Goal: Information Seeking & Learning: Learn about a topic

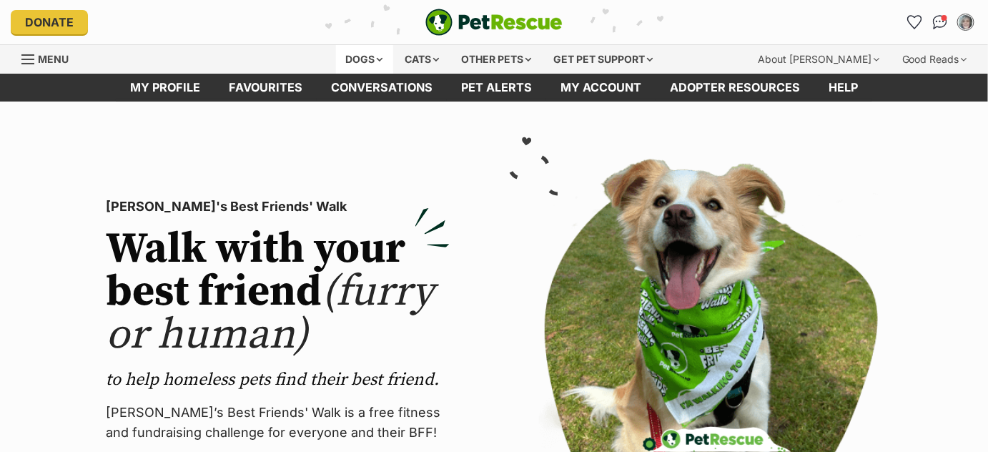
click at [375, 59] on div "Dogs" at bounding box center [364, 59] width 57 height 29
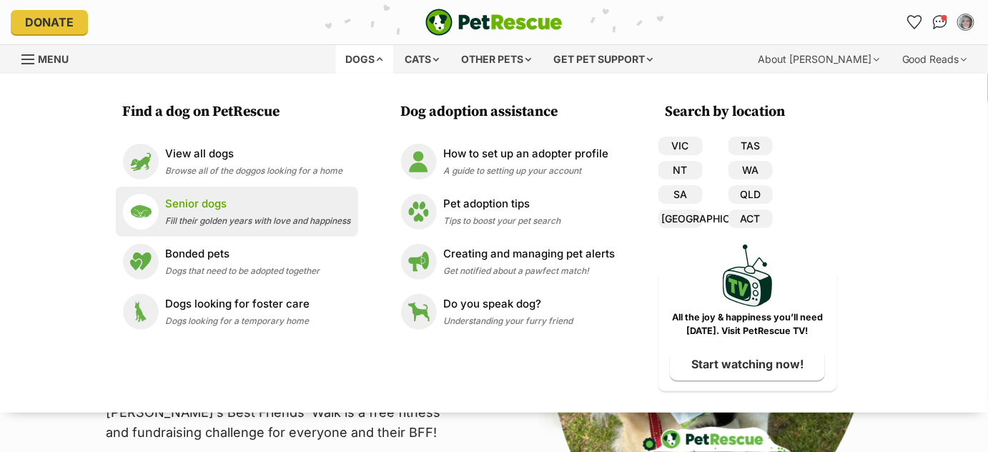
click at [252, 208] on p "Senior dogs" at bounding box center [258, 204] width 185 height 16
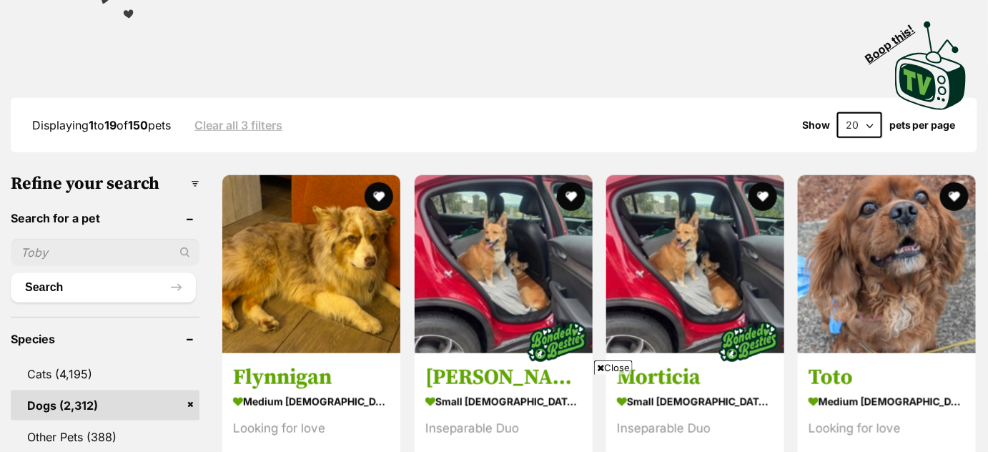
click at [869, 123] on select "20 40 60" at bounding box center [859, 125] width 45 height 26
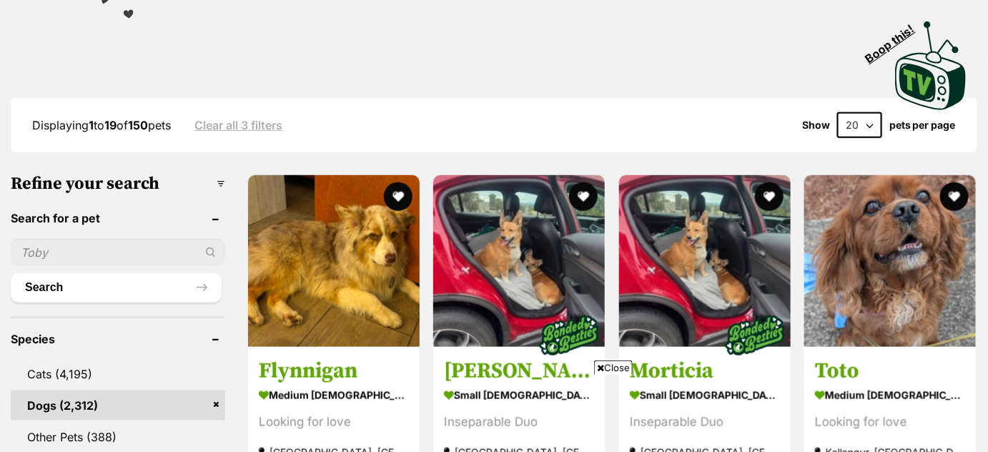
select select "60"
click at [837, 112] on select "20 40 60" at bounding box center [859, 125] width 45 height 26
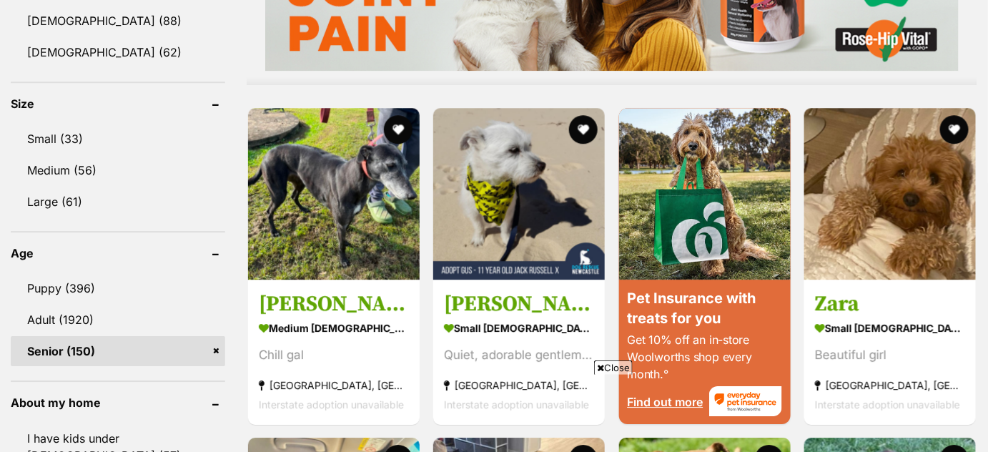
scroll to position [1290, 0]
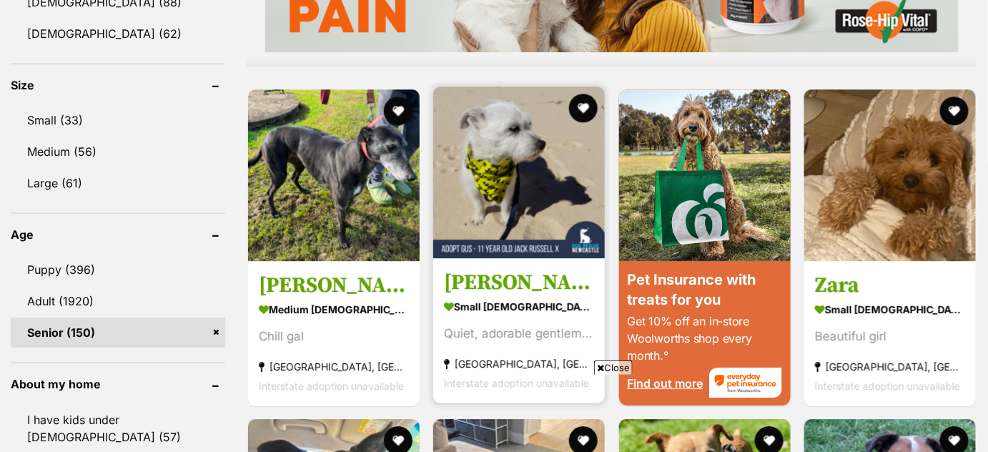
click at [522, 198] on img at bounding box center [519, 173] width 172 height 172
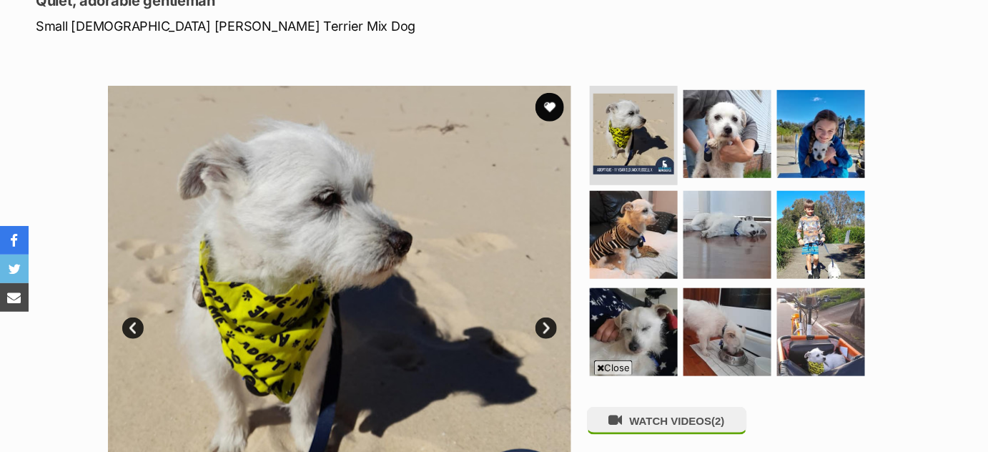
click at [547, 317] on link "Next" at bounding box center [545, 327] width 21 height 21
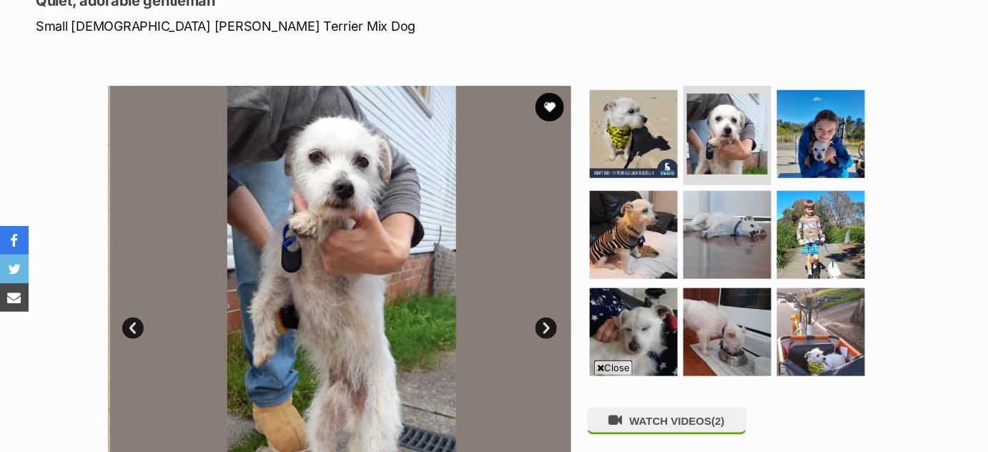
click at [547, 317] on link "Next" at bounding box center [545, 327] width 21 height 21
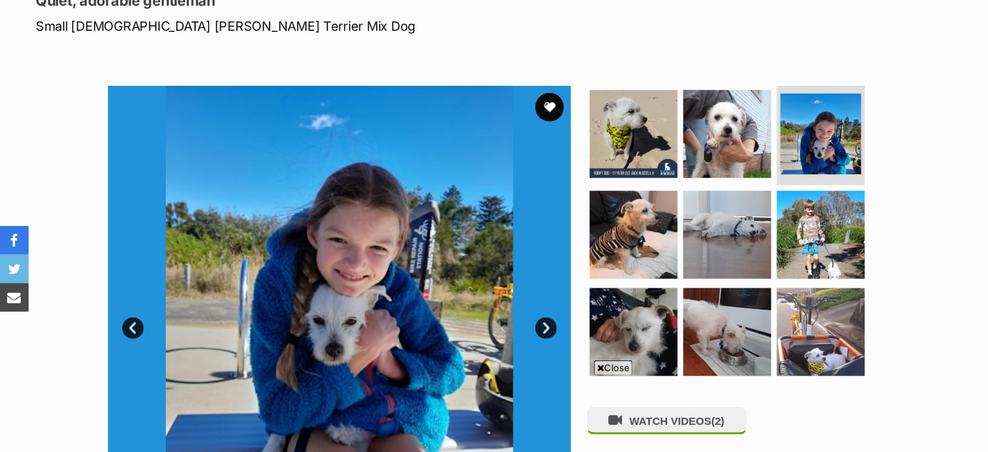
click at [137, 317] on link "Prev" at bounding box center [132, 327] width 21 height 21
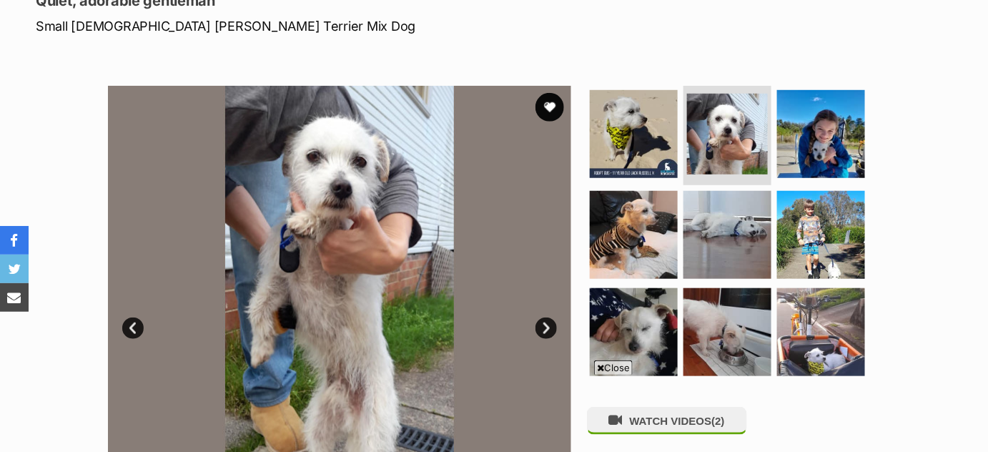
click at [553, 317] on link "Next" at bounding box center [545, 327] width 21 height 21
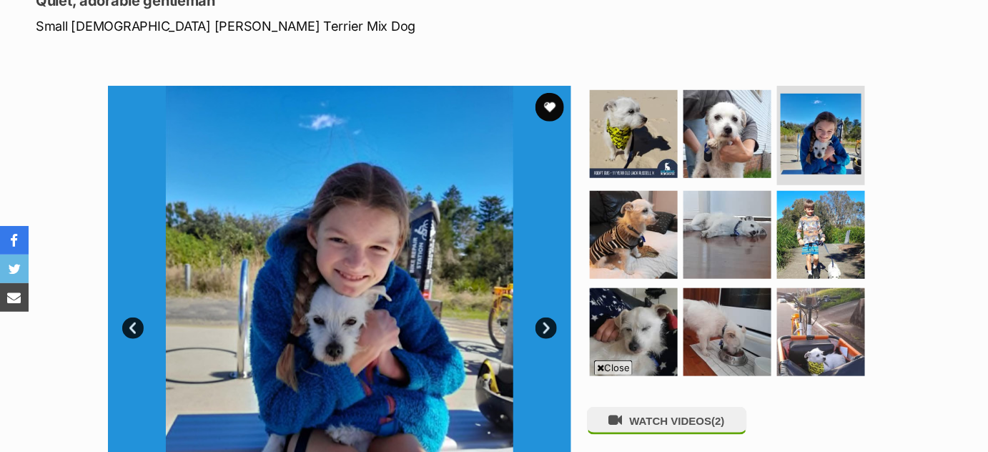
click at [553, 317] on link "Next" at bounding box center [545, 327] width 21 height 21
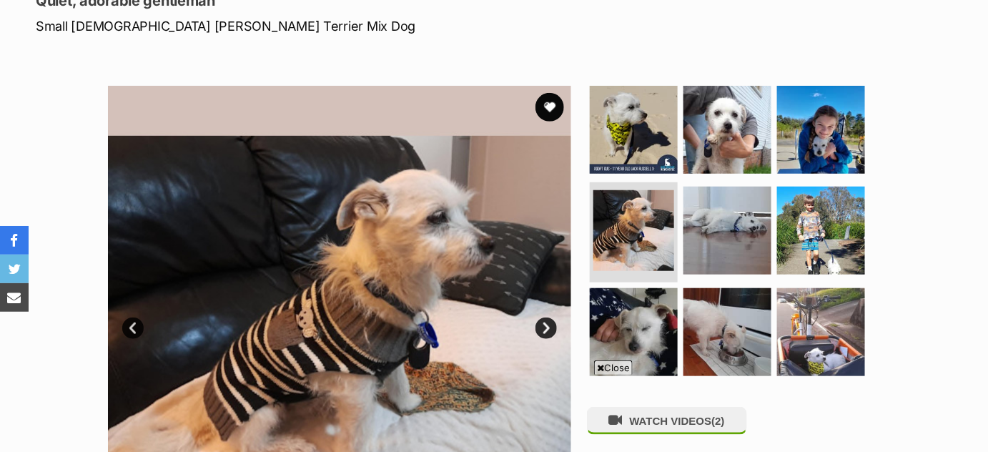
click at [553, 317] on link "Next" at bounding box center [545, 327] width 21 height 21
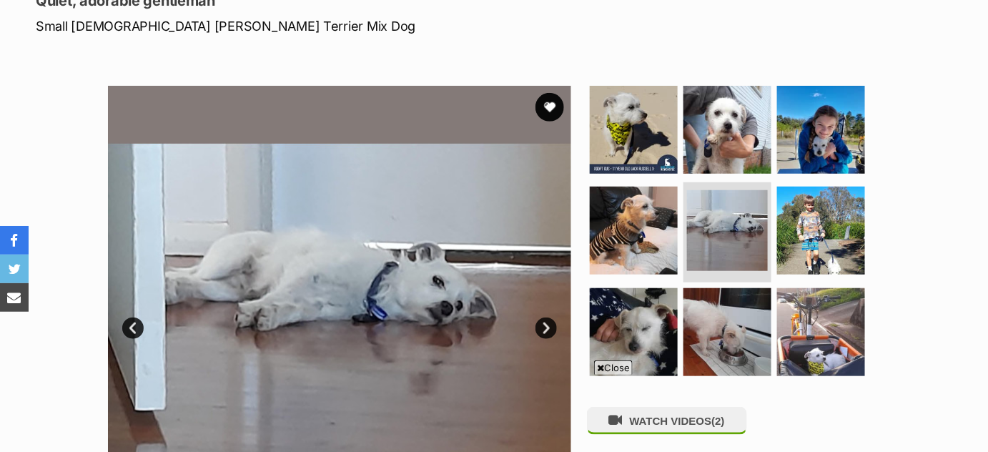
click at [553, 317] on link "Next" at bounding box center [545, 327] width 21 height 21
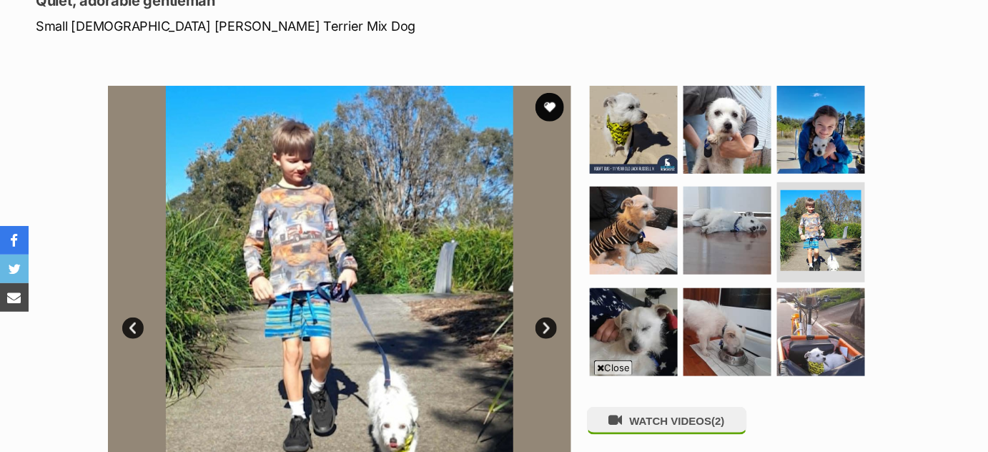
click at [553, 317] on link "Next" at bounding box center [545, 327] width 21 height 21
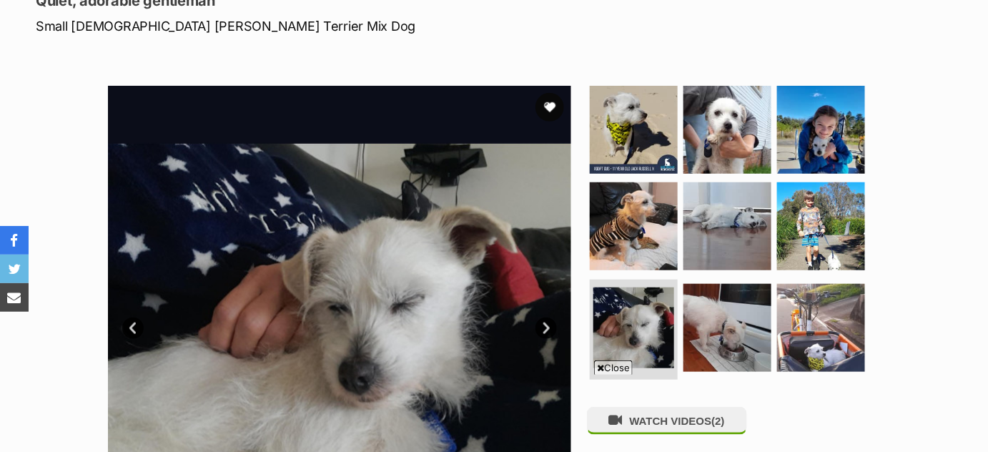
click at [553, 317] on link "Next" at bounding box center [545, 327] width 21 height 21
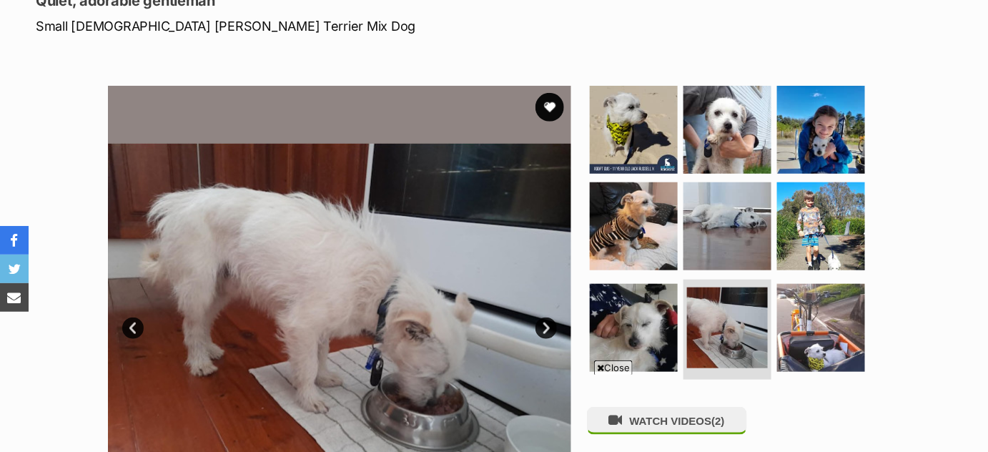
click at [553, 317] on link "Next" at bounding box center [545, 327] width 21 height 21
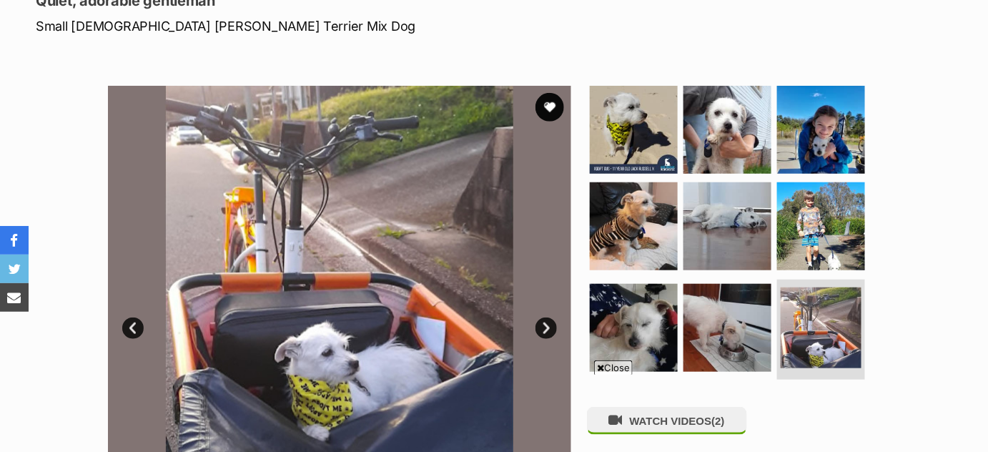
click at [553, 317] on link "Next" at bounding box center [545, 327] width 21 height 21
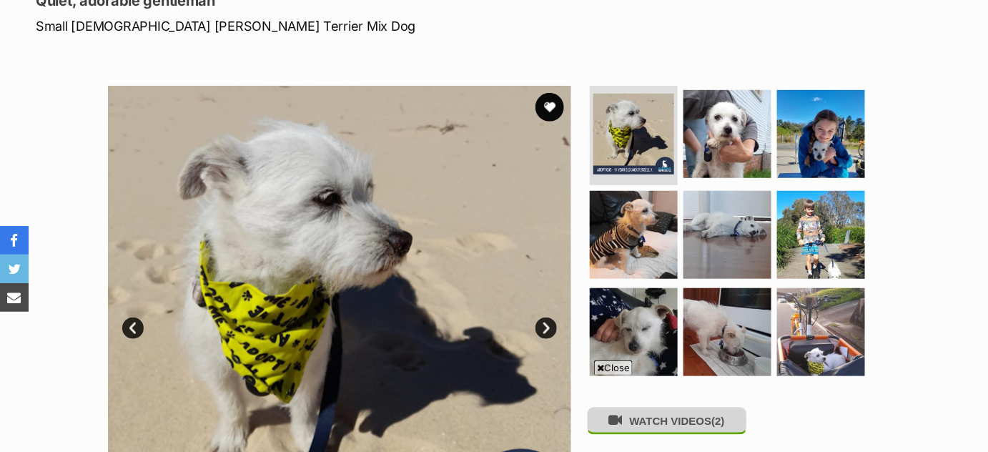
click at [652, 407] on button "WATCH VIDEOS (2)" at bounding box center [667, 421] width 160 height 28
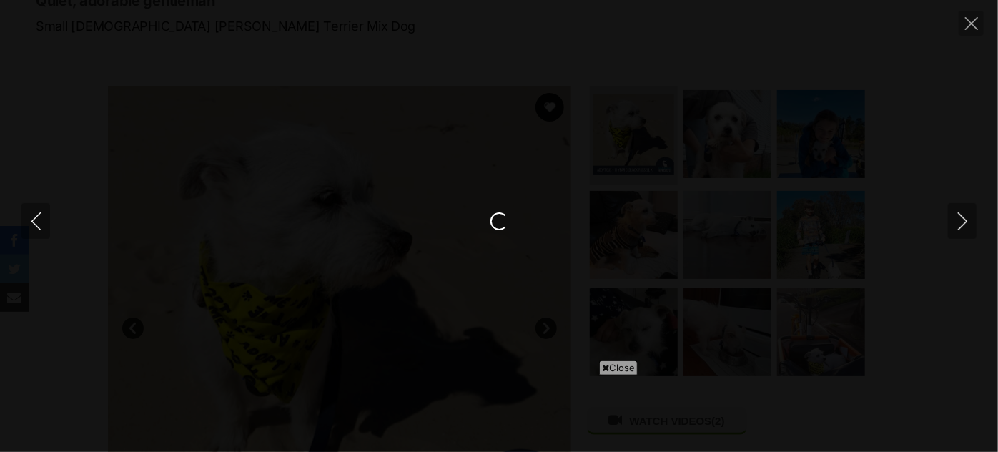
click at [599, 369] on span "Close" at bounding box center [618, 367] width 39 height 14
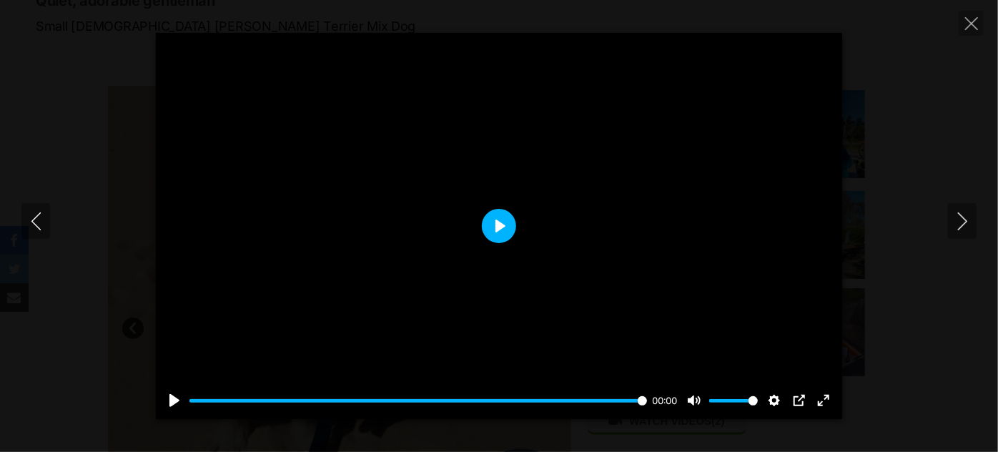
click at [500, 223] on button "Play" at bounding box center [499, 226] width 34 height 34
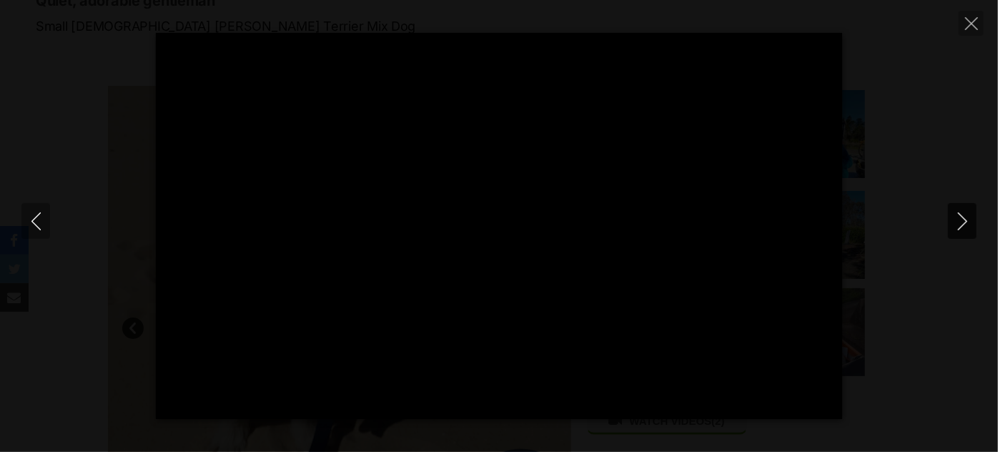
type input "100"
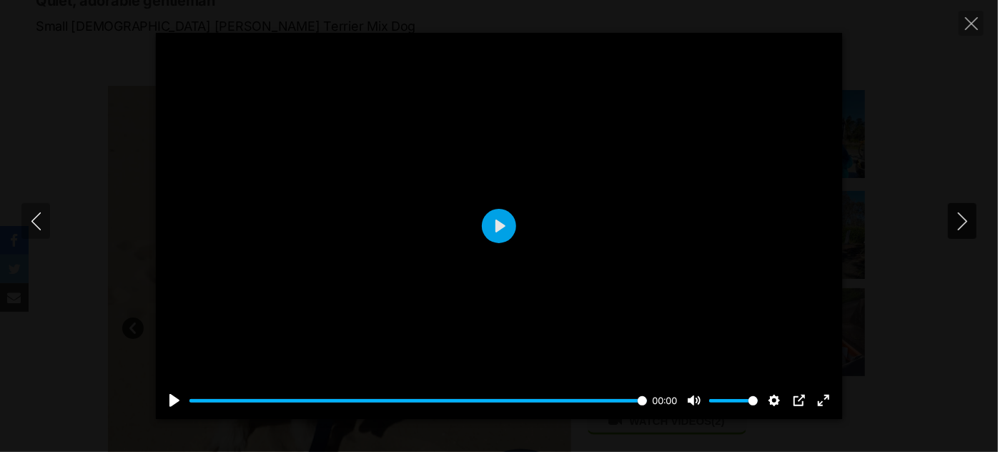
click at [959, 224] on icon "Next" at bounding box center [963, 221] width 18 height 18
type input "100"
click at [970, 18] on icon "Close" at bounding box center [971, 23] width 13 height 13
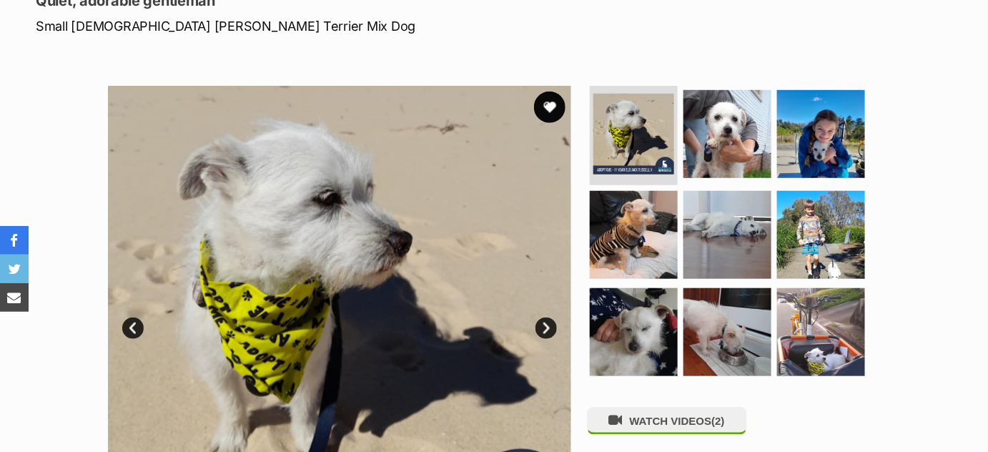
click at [548, 92] on button "favourite" at bounding box center [549, 107] width 31 height 31
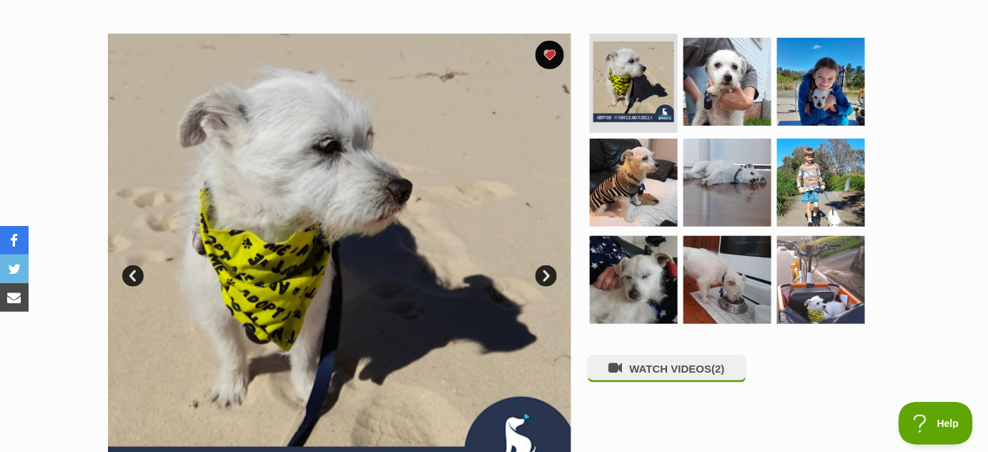
scroll to position [240, 0]
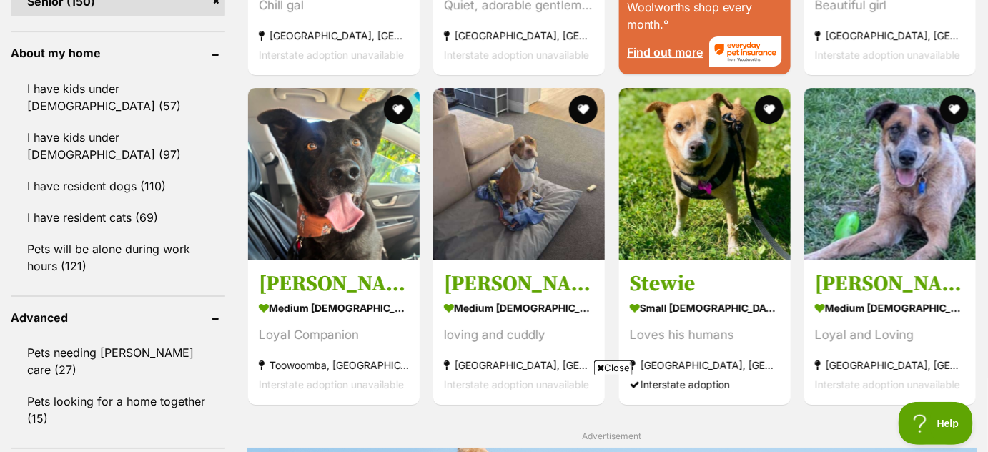
scroll to position [1602, 0]
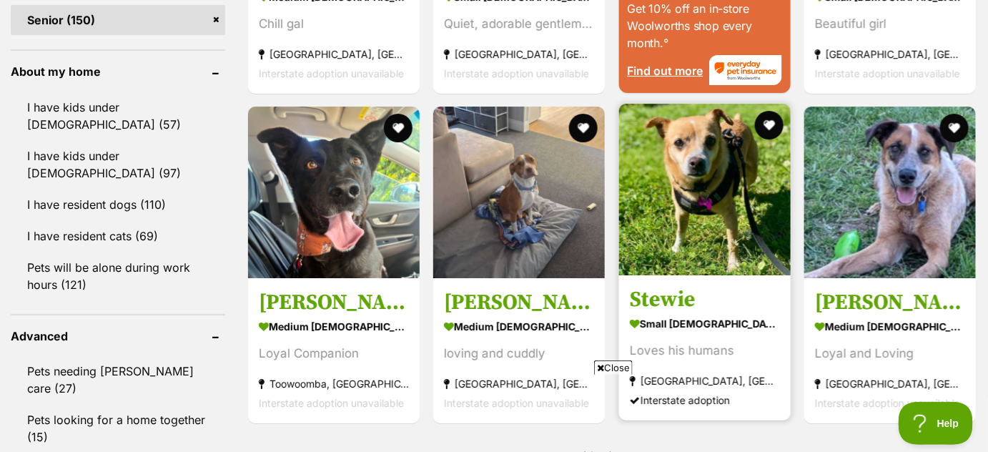
click at [724, 217] on img at bounding box center [705, 190] width 172 height 172
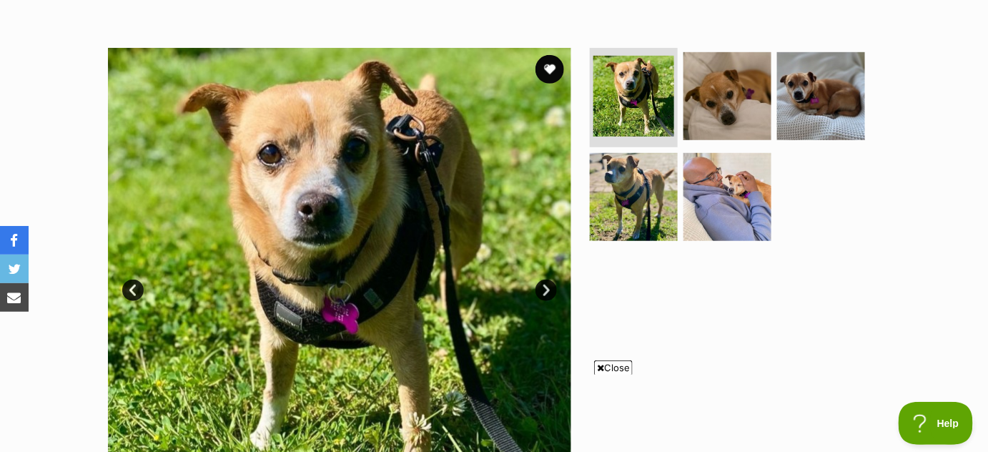
click at [547, 289] on link "Next" at bounding box center [545, 290] width 21 height 21
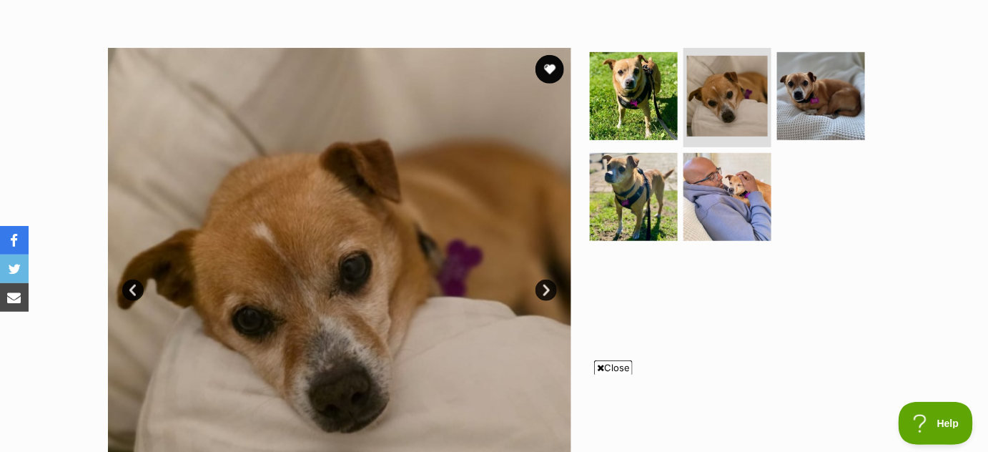
click at [547, 289] on link "Next" at bounding box center [545, 290] width 21 height 21
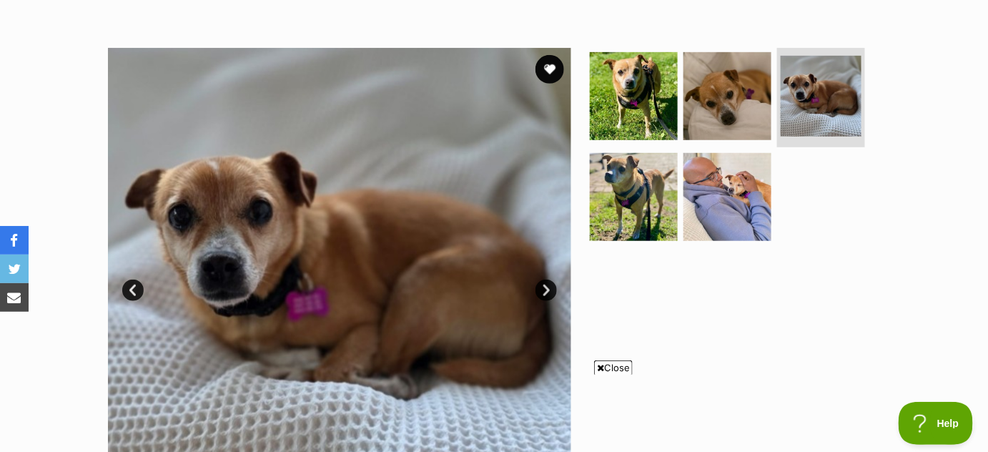
click at [547, 289] on link "Next" at bounding box center [545, 290] width 21 height 21
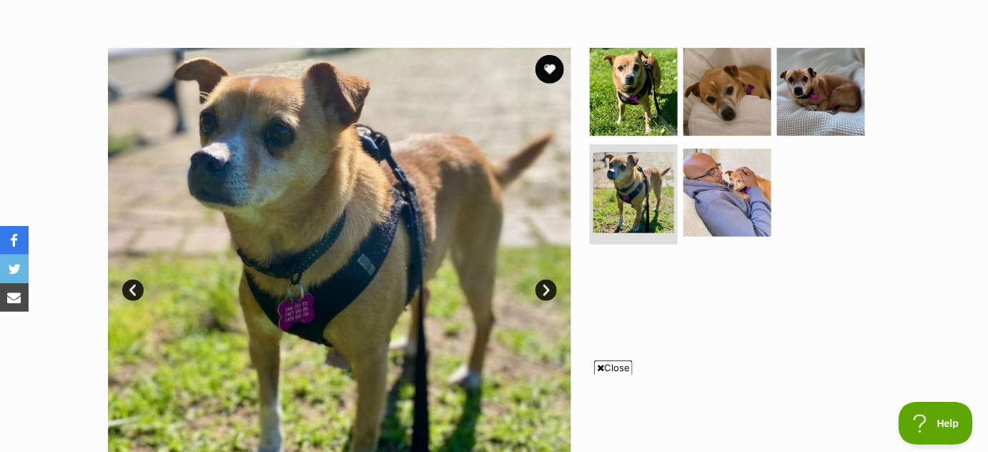
click at [547, 289] on link "Next" at bounding box center [545, 290] width 21 height 21
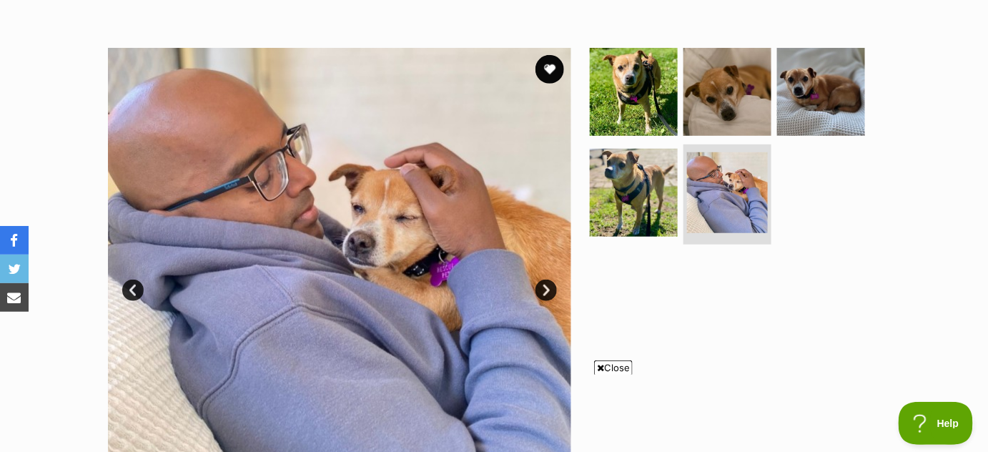
click at [547, 289] on link "Next" at bounding box center [545, 290] width 21 height 21
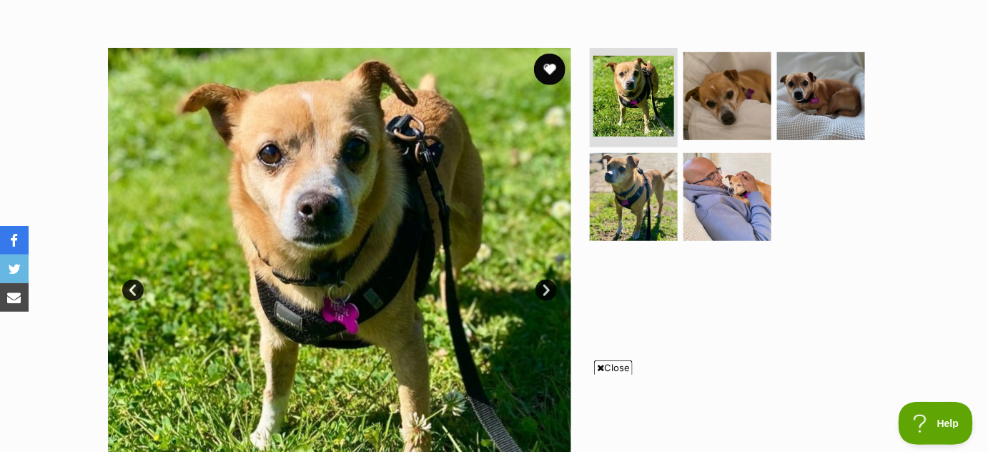
click at [549, 71] on button "favourite" at bounding box center [549, 69] width 31 height 31
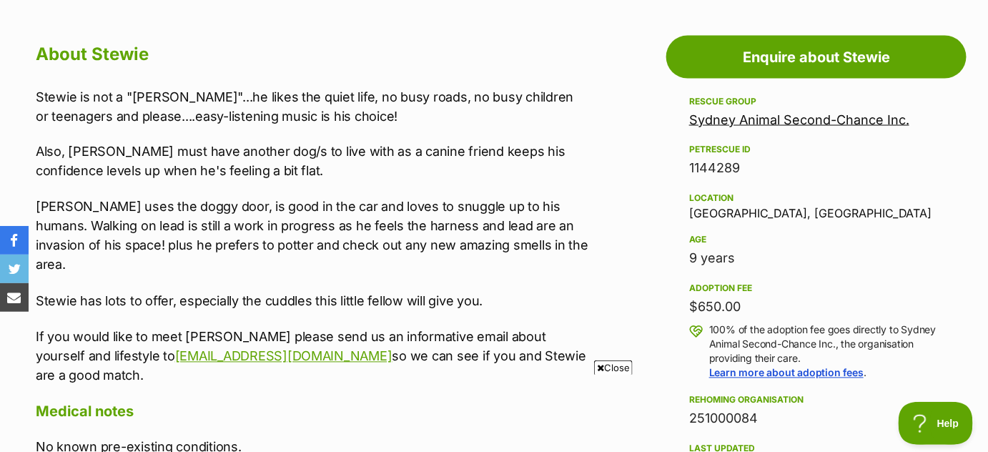
scroll to position [776, 0]
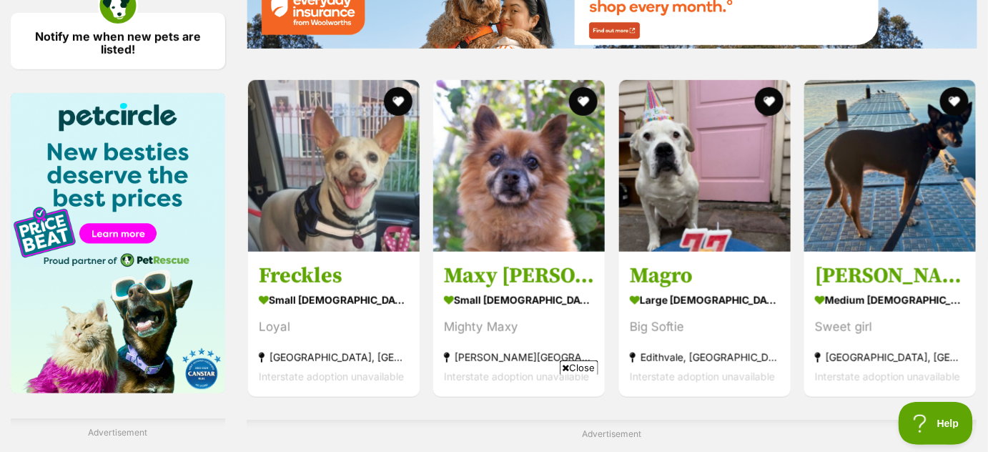
scroll to position [2120, 0]
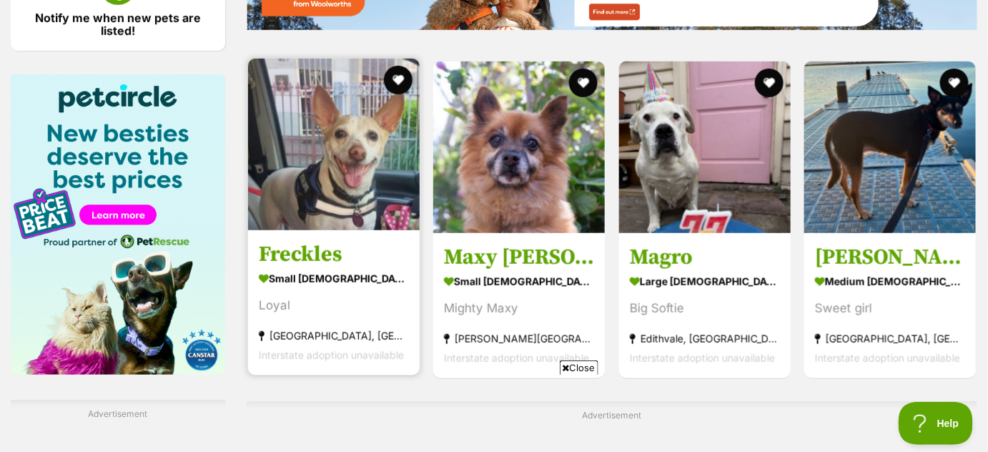
click at [365, 162] on img at bounding box center [334, 145] width 172 height 172
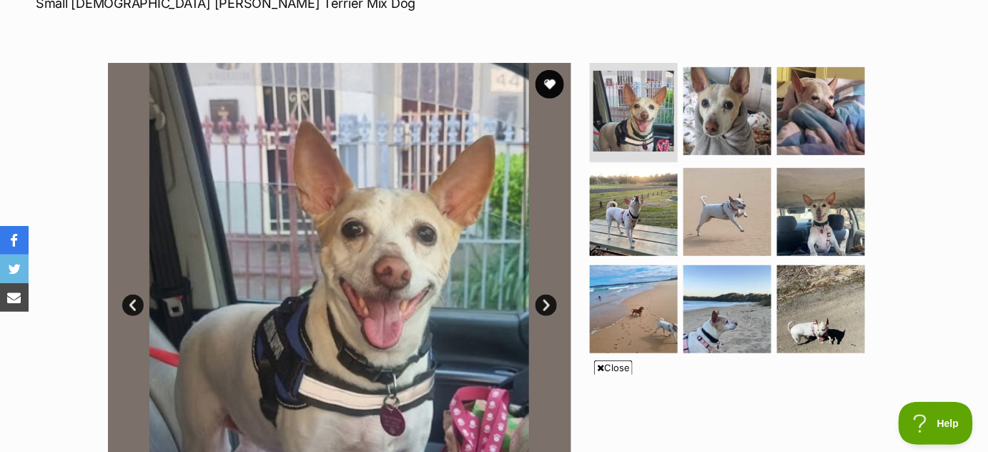
click at [545, 302] on link "Next" at bounding box center [545, 305] width 21 height 21
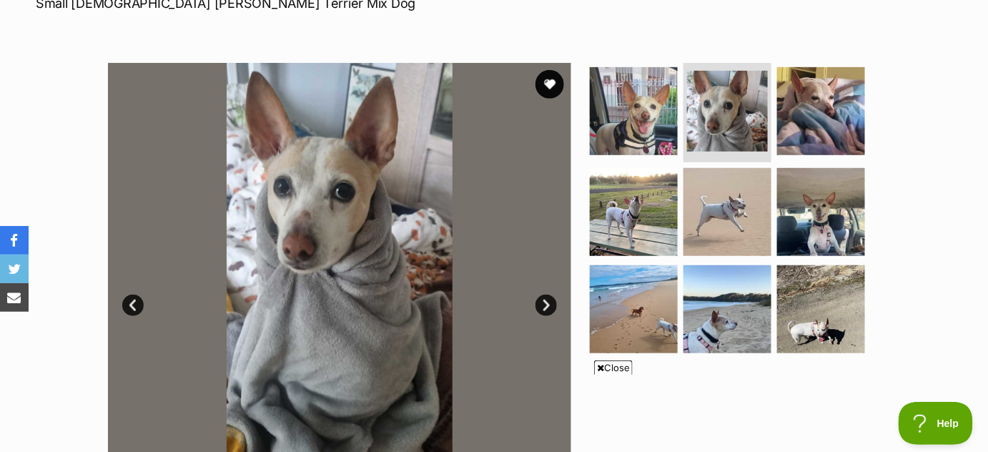
click at [545, 302] on link "Next" at bounding box center [545, 305] width 21 height 21
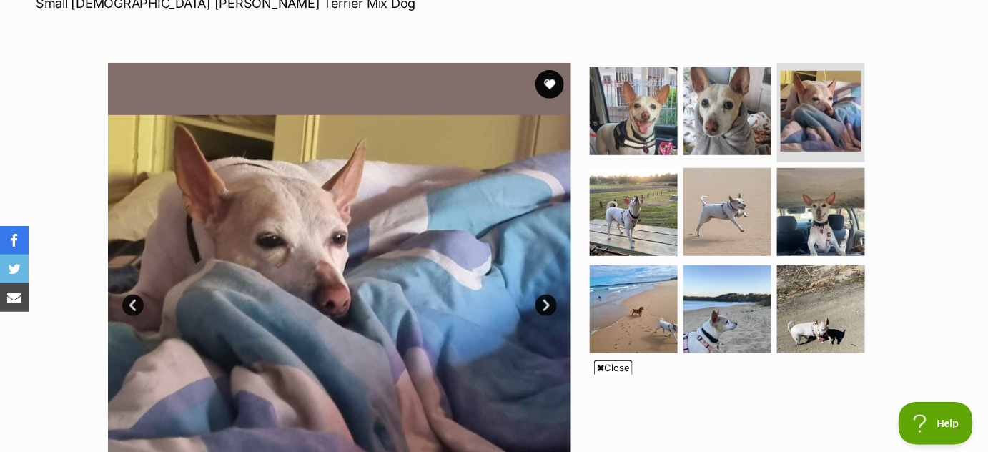
click at [545, 302] on link "Next" at bounding box center [545, 305] width 21 height 21
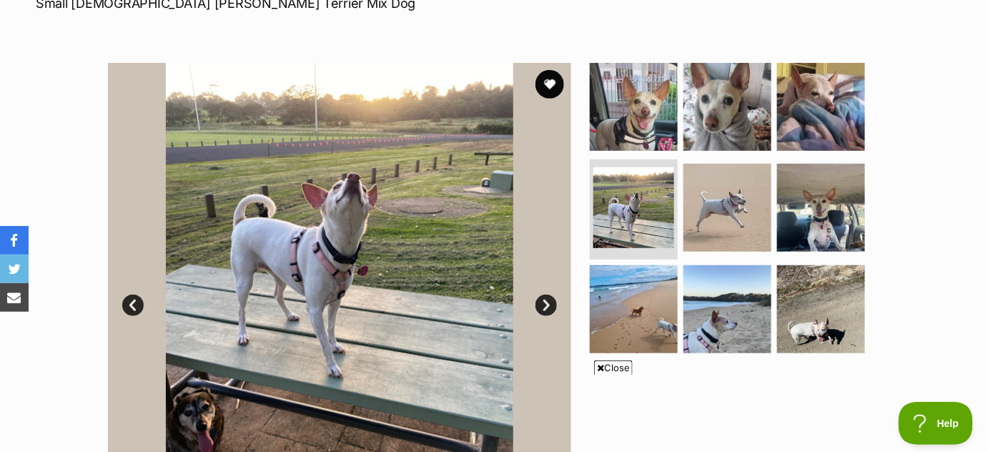
click at [545, 302] on link "Next" at bounding box center [545, 305] width 21 height 21
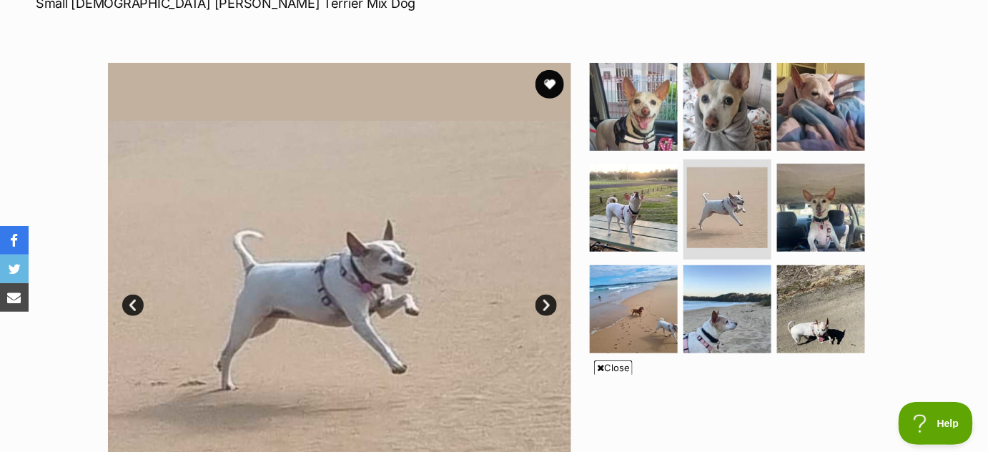
click at [545, 302] on link "Next" at bounding box center [545, 305] width 21 height 21
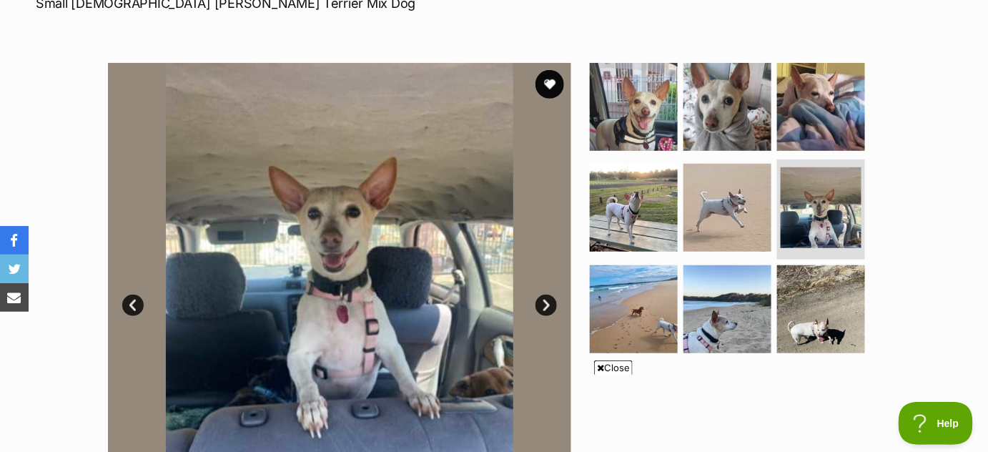
click at [545, 302] on link "Next" at bounding box center [545, 305] width 21 height 21
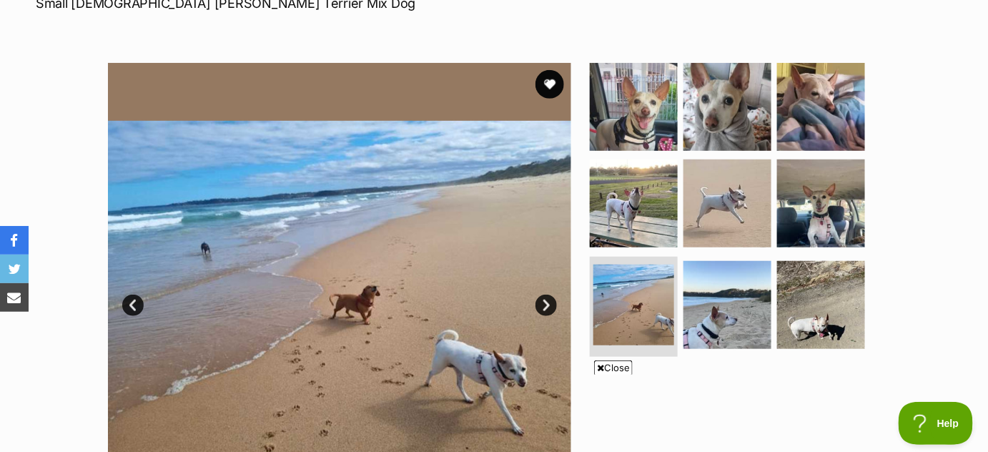
click at [545, 302] on link "Next" at bounding box center [545, 305] width 21 height 21
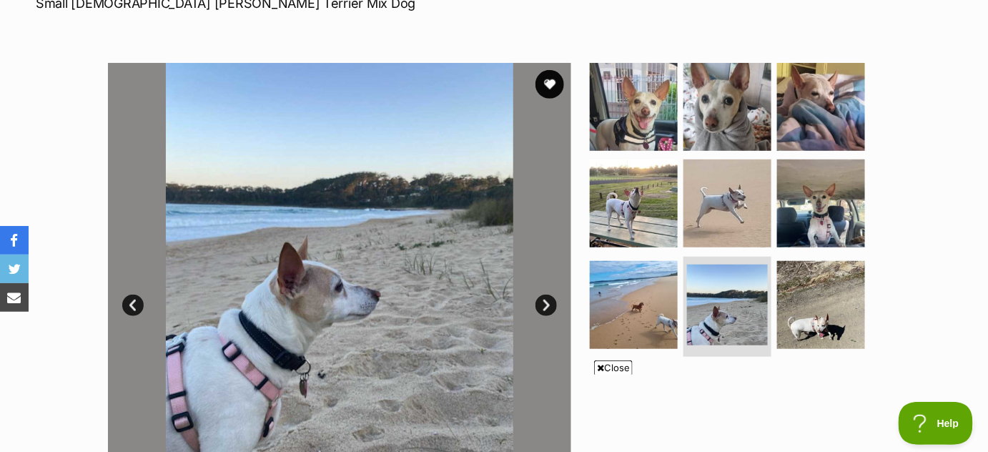
click at [545, 302] on link "Next" at bounding box center [545, 305] width 21 height 21
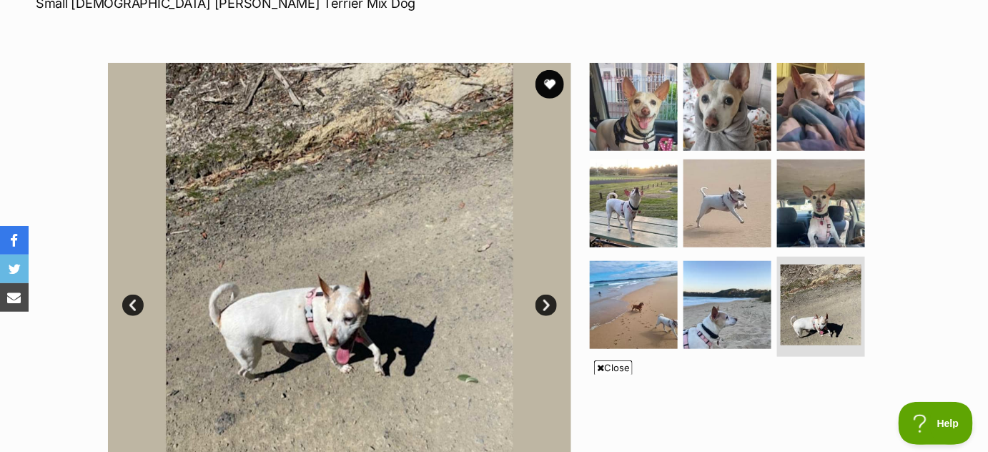
click at [545, 302] on link "Next" at bounding box center [545, 305] width 21 height 21
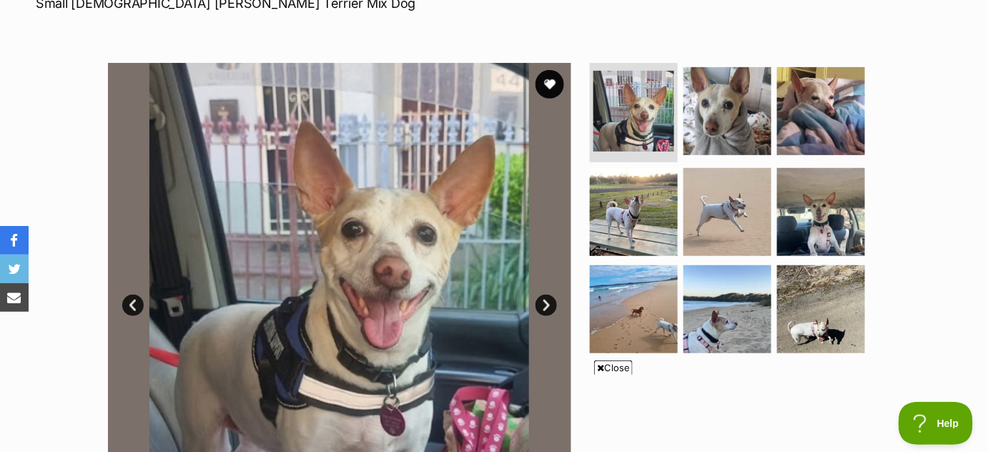
click at [597, 364] on icon at bounding box center [600, 367] width 7 height 9
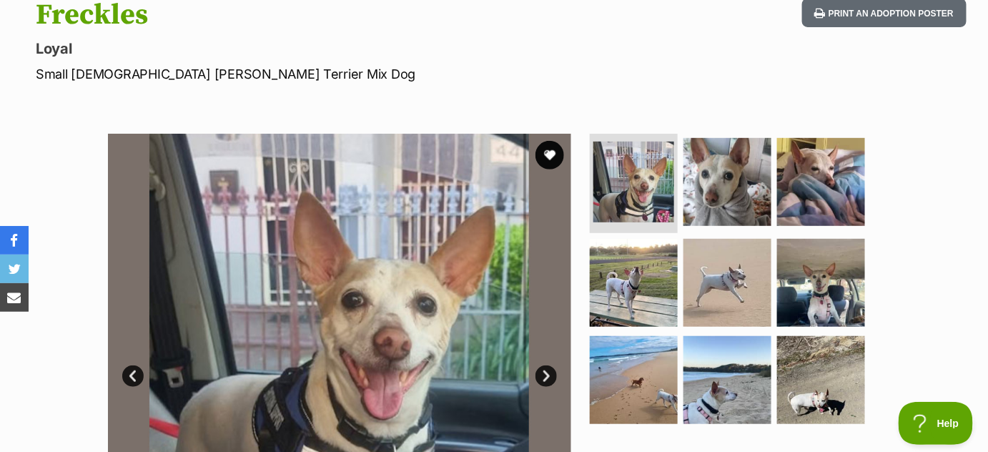
scroll to position [159, 0]
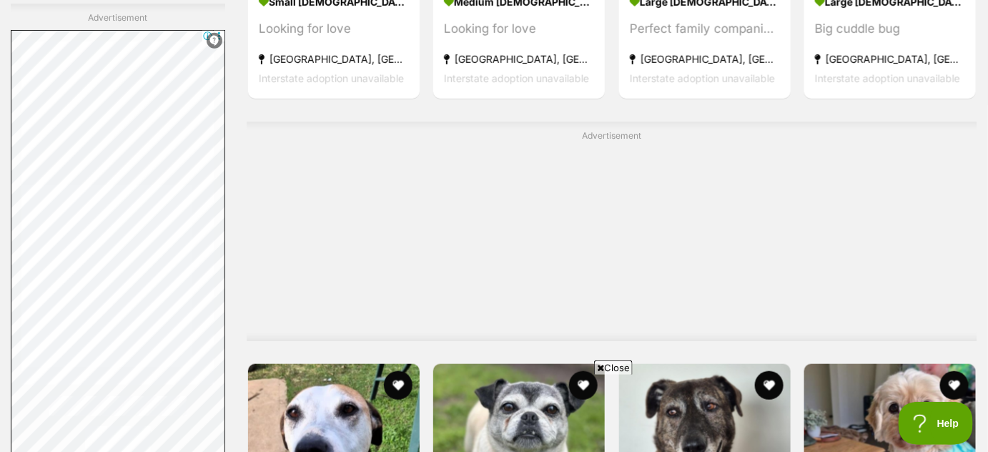
scroll to position [3902, 0]
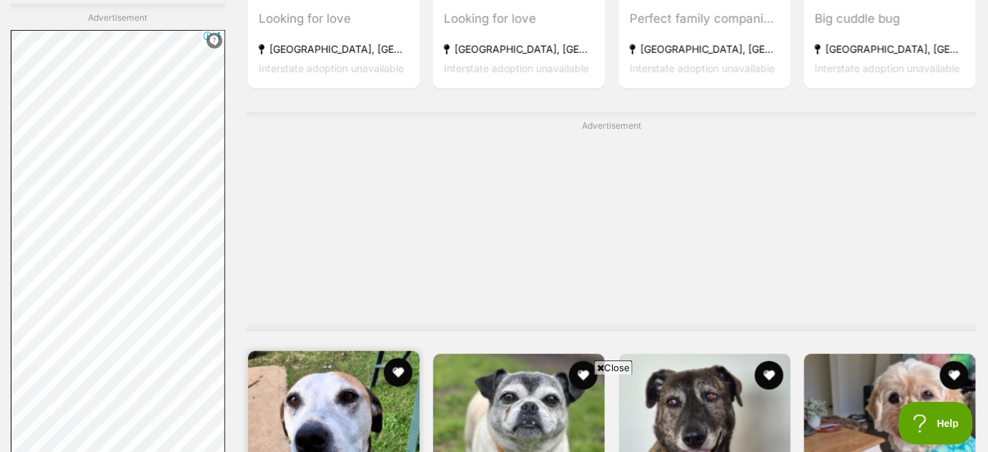
click at [375, 351] on img at bounding box center [334, 437] width 172 height 172
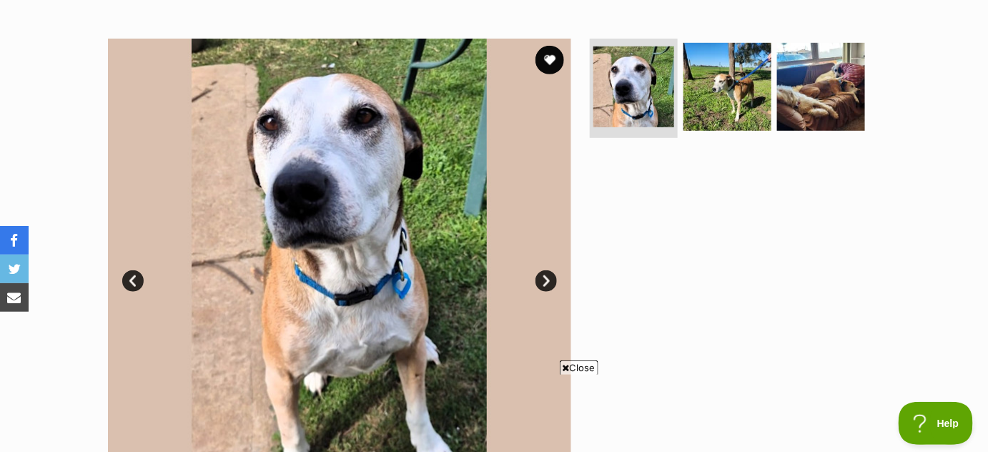
click at [539, 275] on link "Next" at bounding box center [545, 280] width 21 height 21
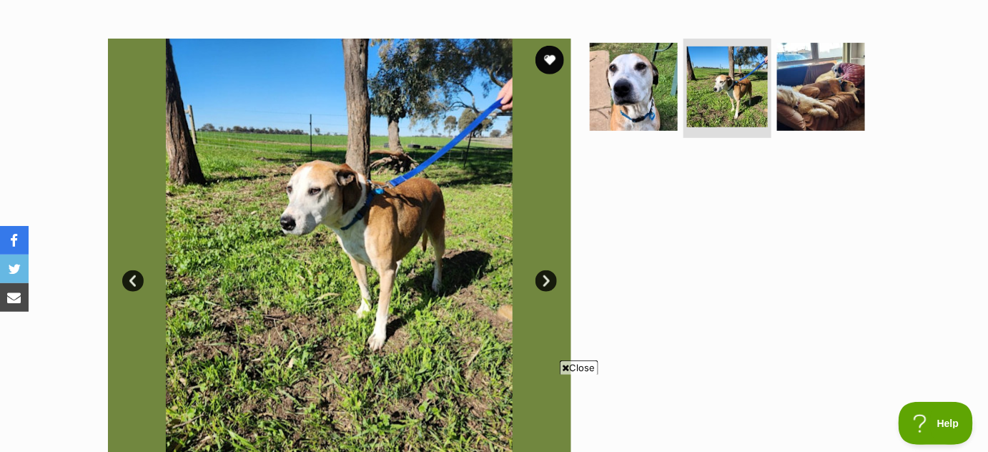
click at [539, 275] on link "Next" at bounding box center [545, 280] width 21 height 21
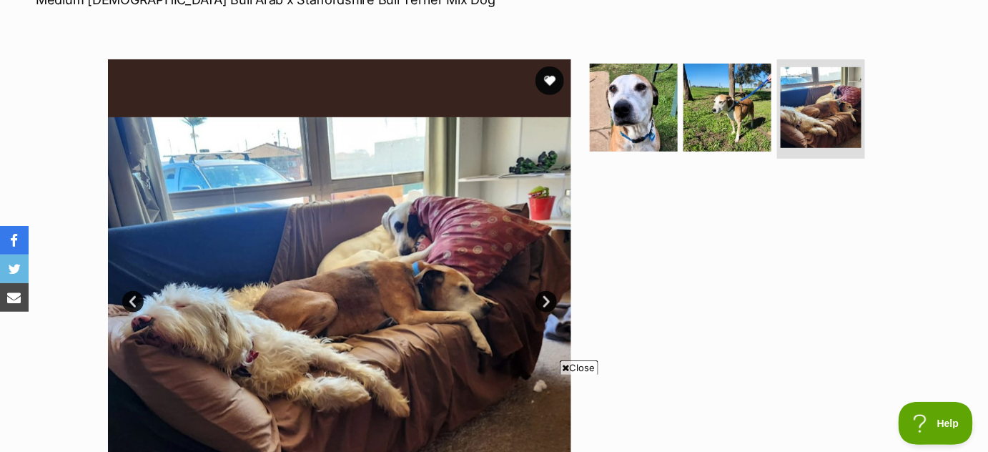
scroll to position [162, 0]
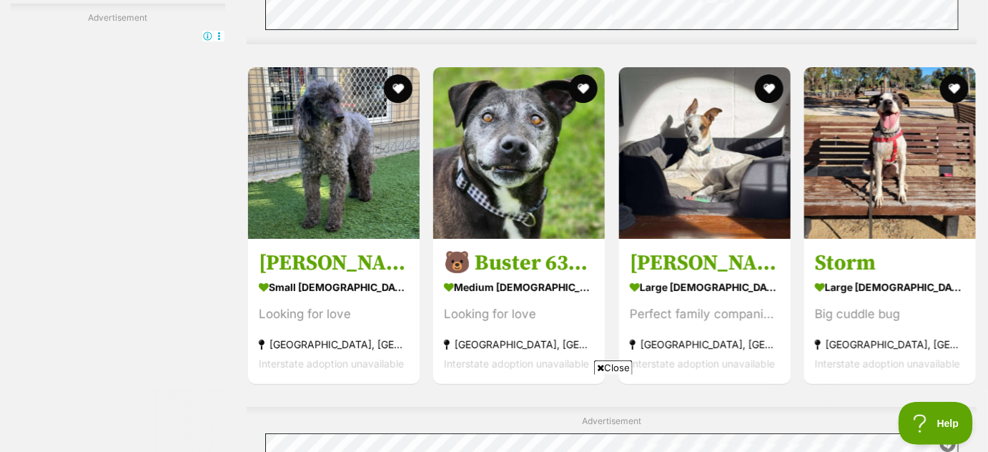
scroll to position [3900, 0]
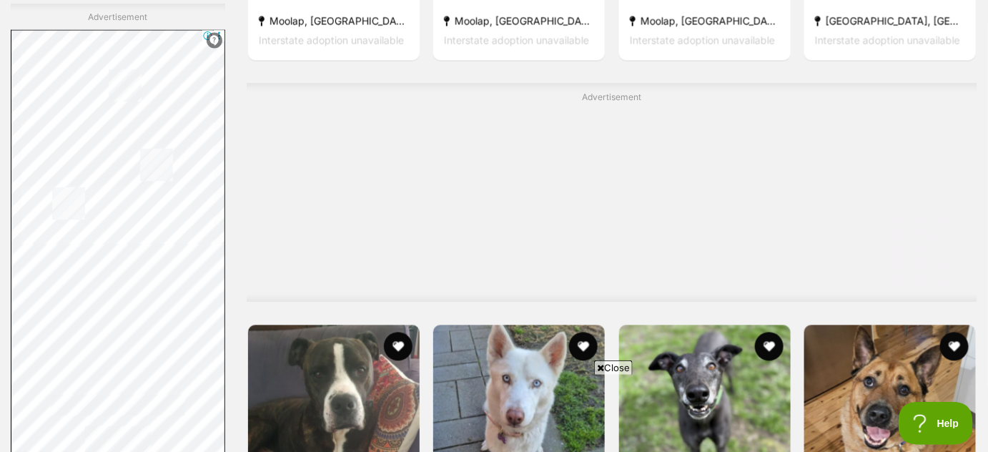
scroll to position [6344, 0]
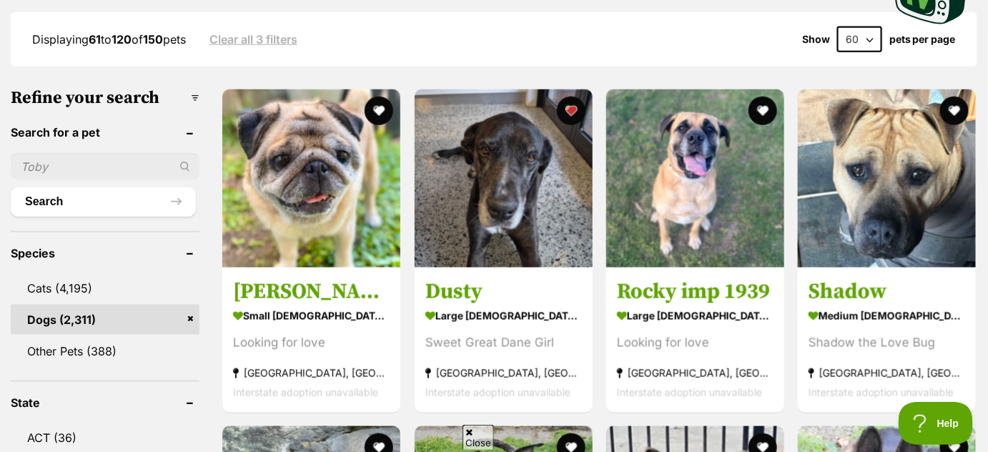
drag, startPoint x: 997, startPoint y: 26, endPoint x: 997, endPoint y: 53, distance: 27.2
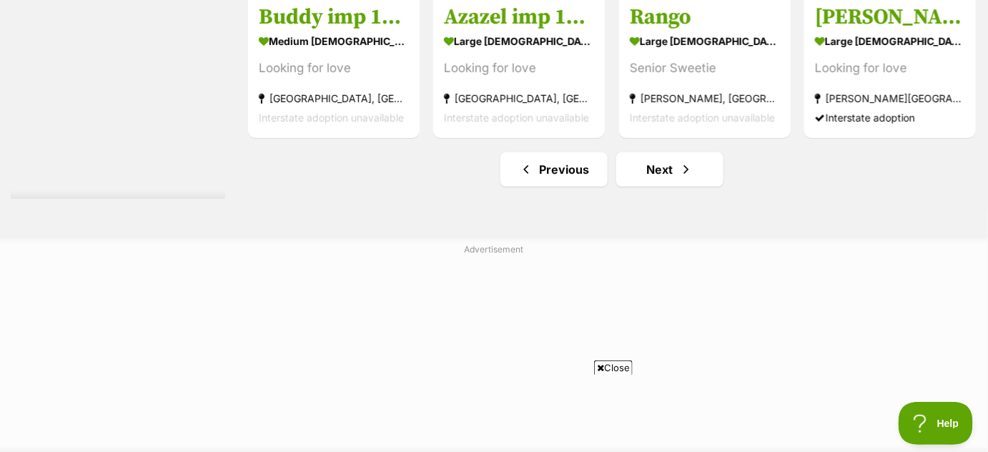
scroll to position [7443, 0]
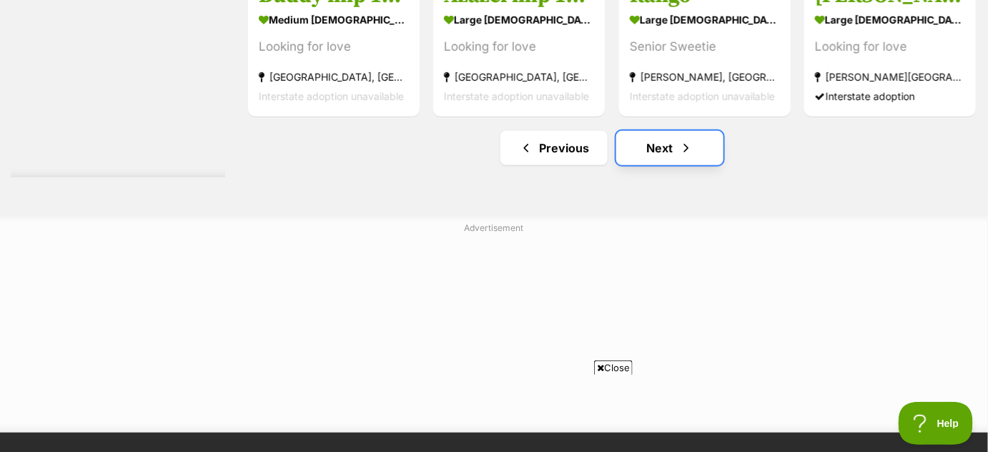
click at [652, 144] on link "Next" at bounding box center [669, 148] width 107 height 34
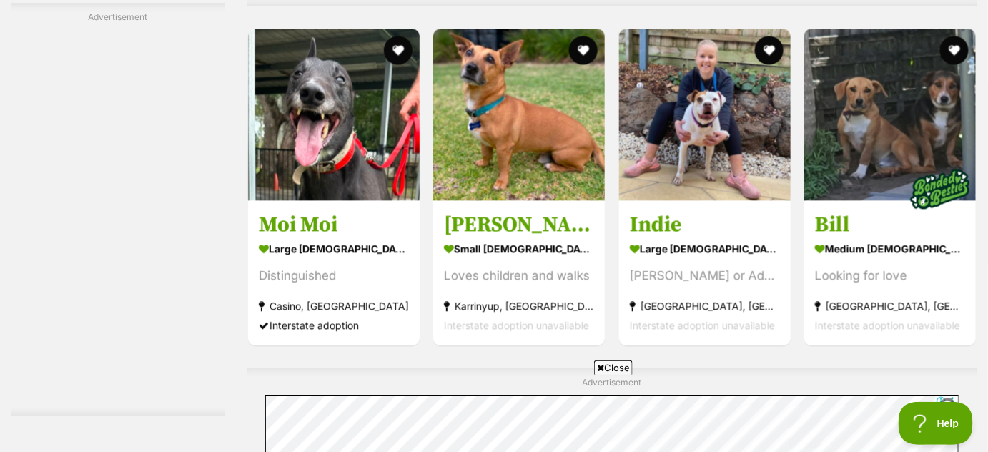
scroll to position [2838, 0]
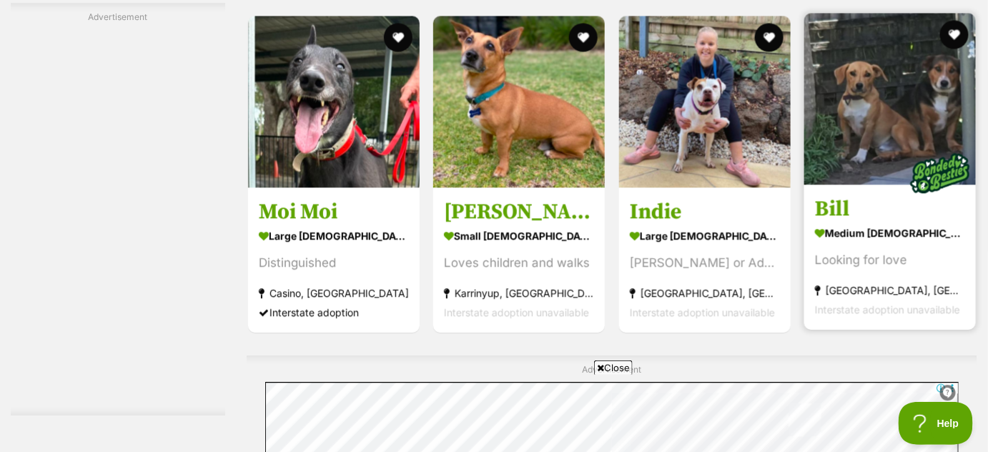
click at [908, 179] on img at bounding box center [939, 172] width 71 height 71
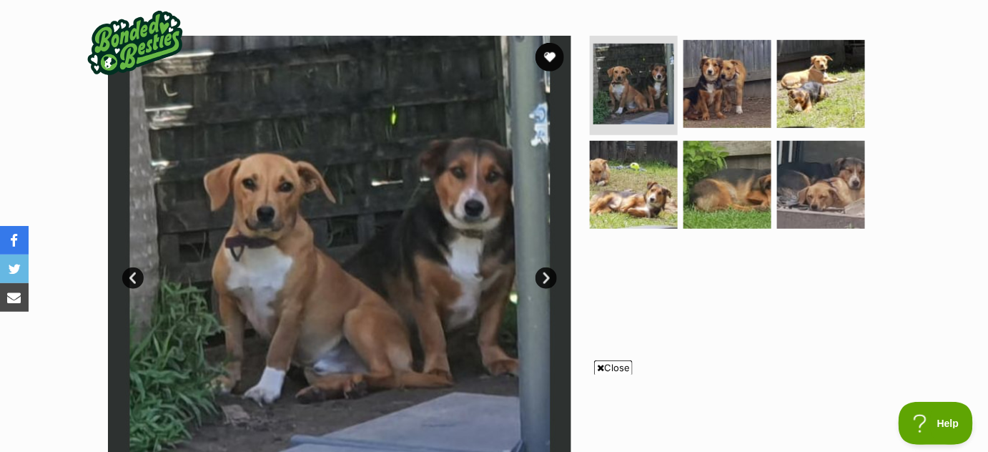
click at [548, 272] on link "Next" at bounding box center [545, 277] width 21 height 21
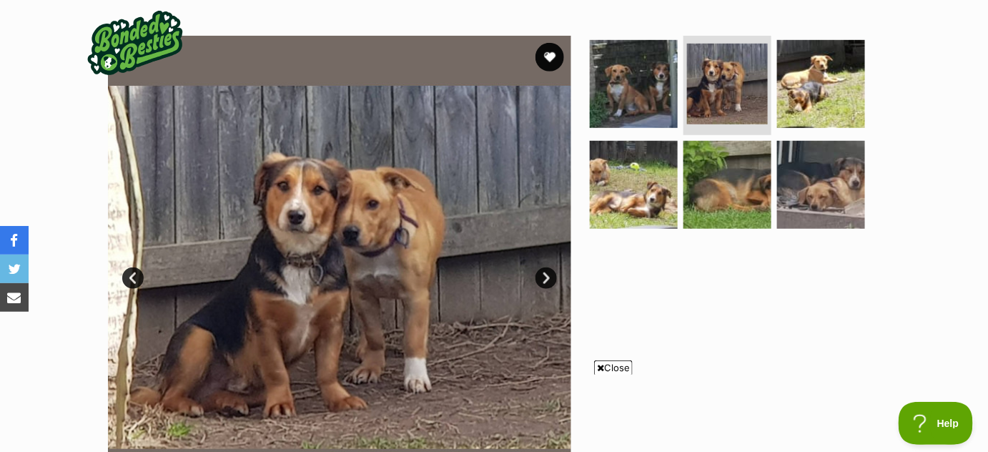
click at [548, 272] on link "Next" at bounding box center [545, 277] width 21 height 21
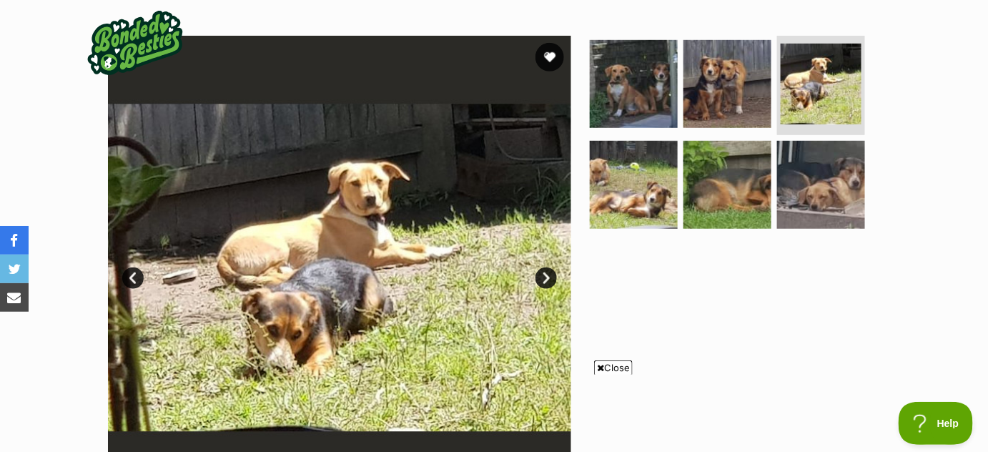
click at [548, 272] on link "Next" at bounding box center [545, 277] width 21 height 21
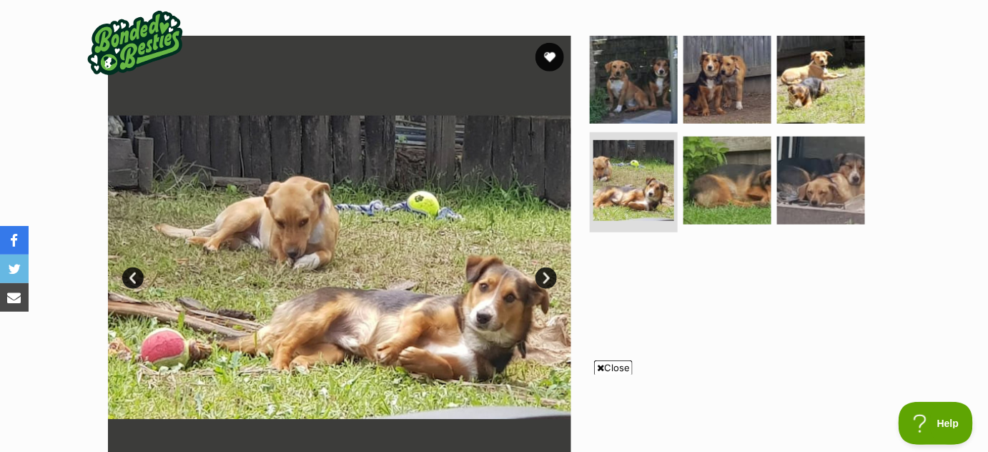
click at [548, 272] on link "Next" at bounding box center [545, 277] width 21 height 21
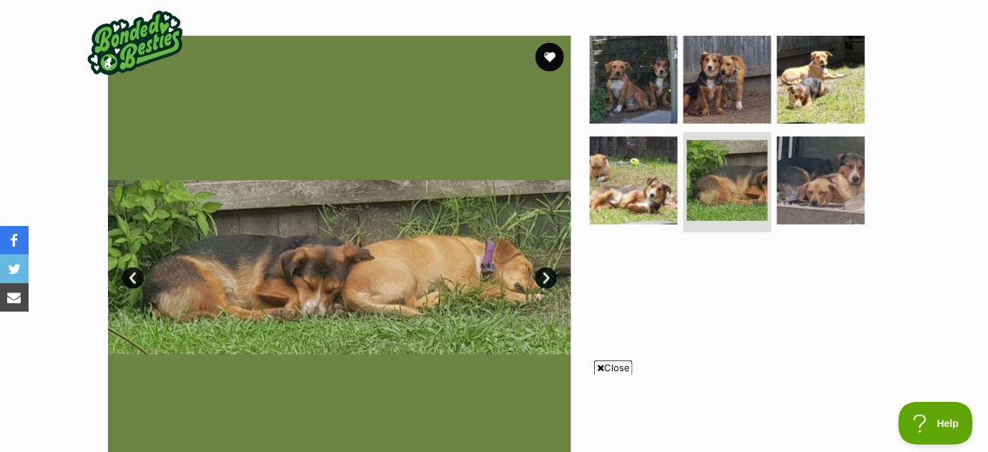
click at [548, 272] on link "Next" at bounding box center [545, 277] width 21 height 21
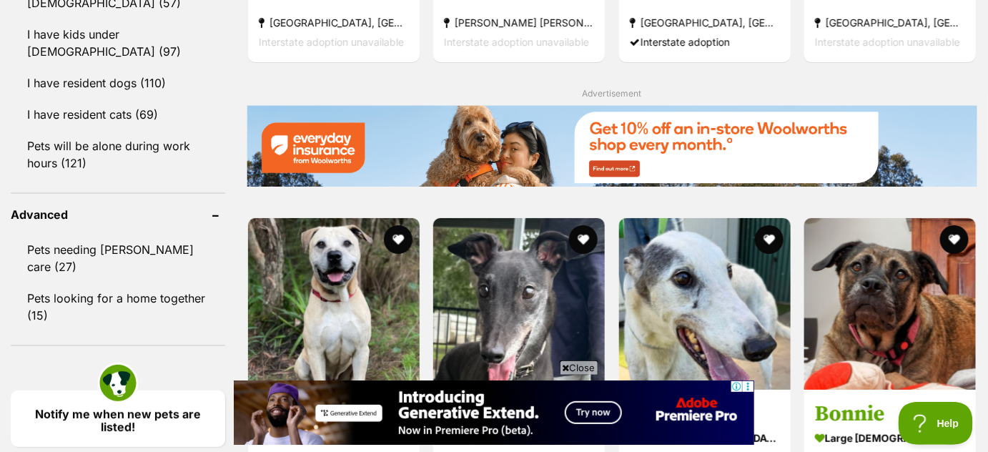
scroll to position [1712, 0]
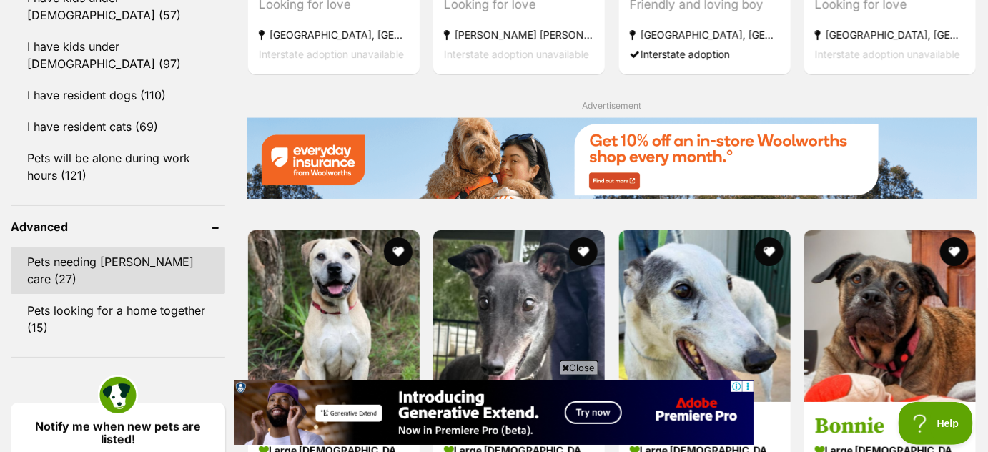
click at [169, 247] on link "Pets needing foster care (27)" at bounding box center [118, 270] width 214 height 47
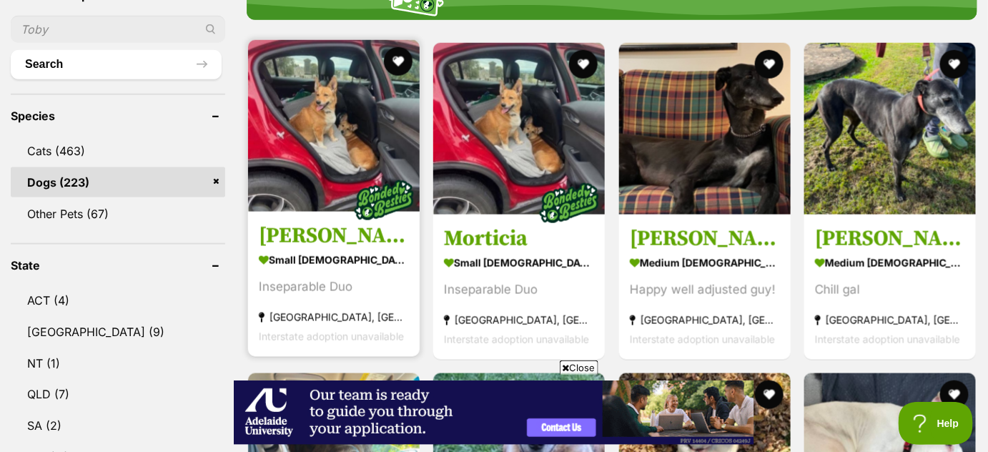
click at [342, 191] on img at bounding box center [334, 126] width 172 height 172
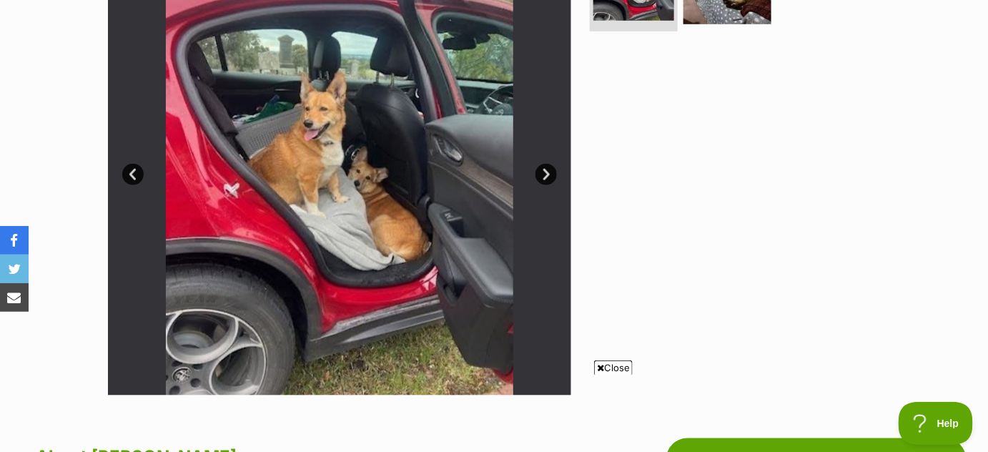
click at [548, 173] on link "Next" at bounding box center [545, 174] width 21 height 21
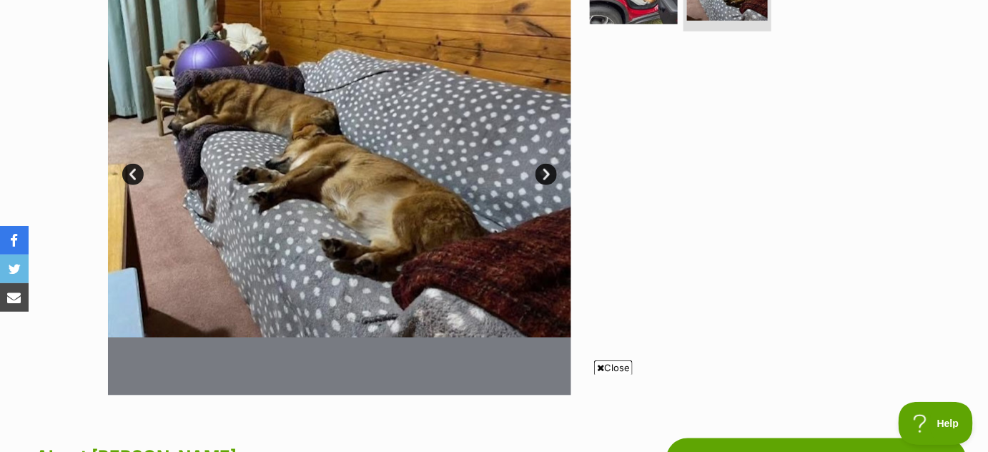
click at [548, 173] on link "Next" at bounding box center [545, 174] width 21 height 21
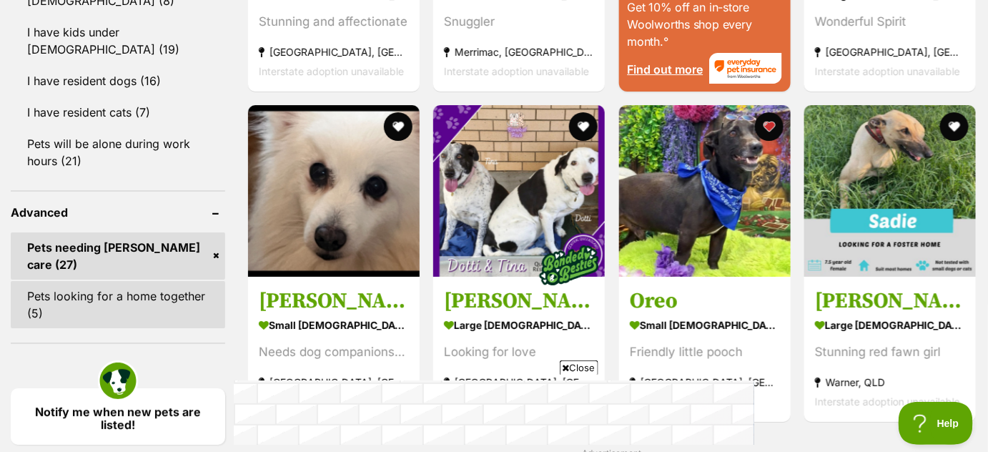
click at [195, 281] on link "Pets looking for a home together (5)" at bounding box center [118, 304] width 214 height 47
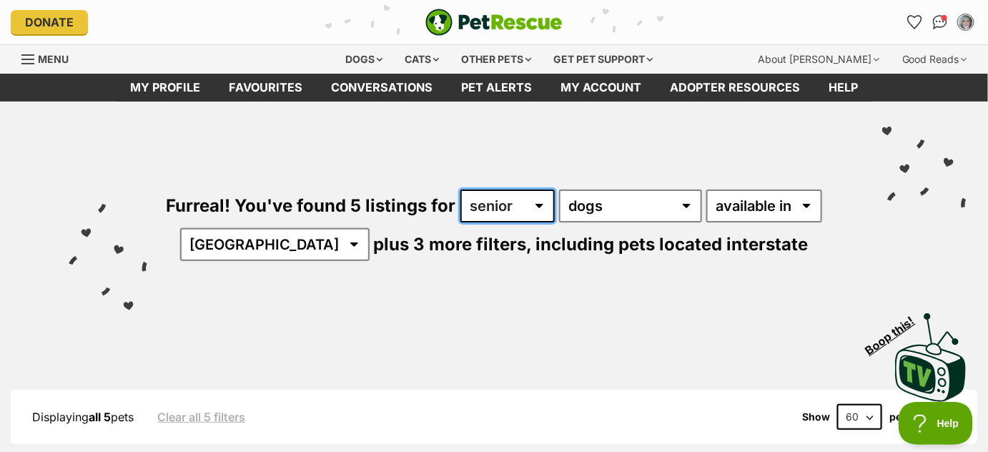
click at [537, 205] on select "any age adult senior" at bounding box center [507, 205] width 94 height 33
select select "adult"
click at [460, 189] on select "any age adult senior" at bounding box center [507, 205] width 94 height 33
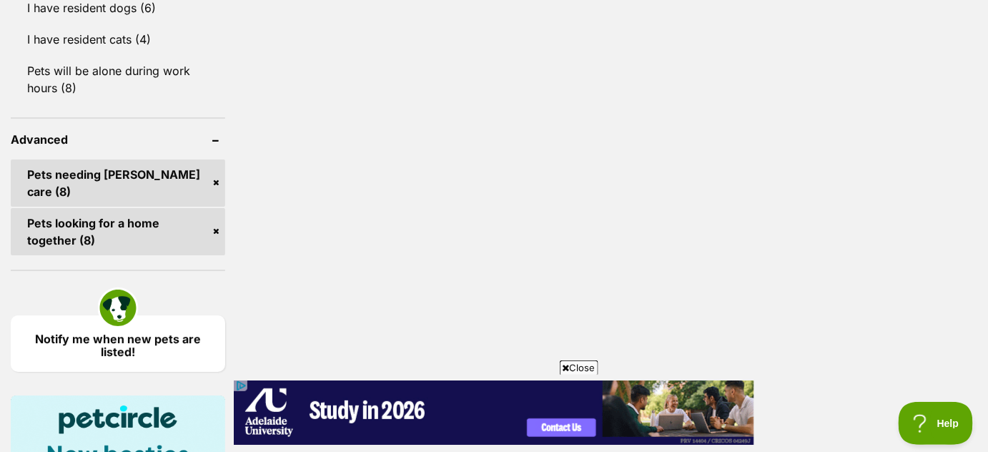
scroll to position [1637, 0]
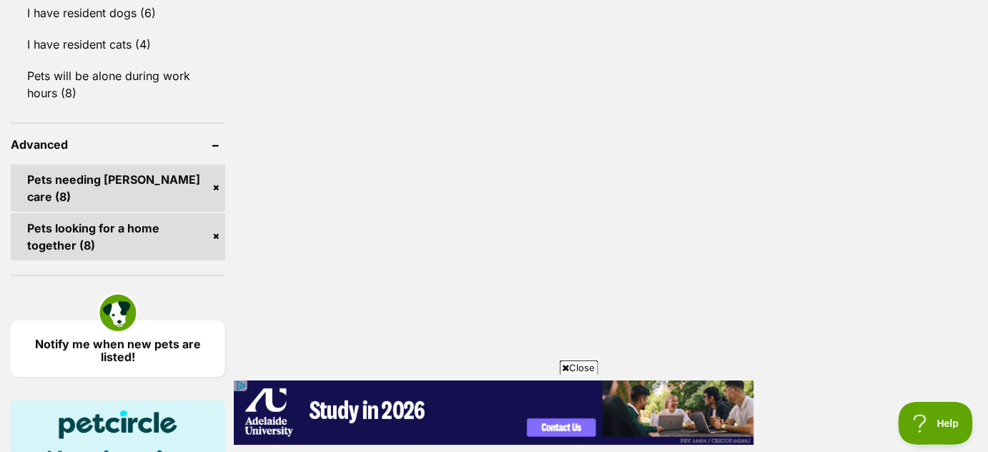
click at [217, 164] on link "Pets needing foster care (8)" at bounding box center [118, 187] width 214 height 47
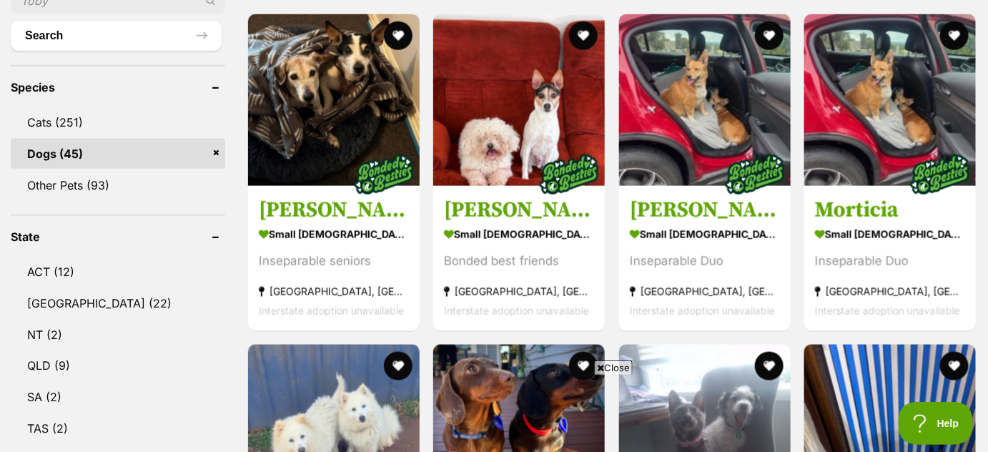
scroll to position [552, 0]
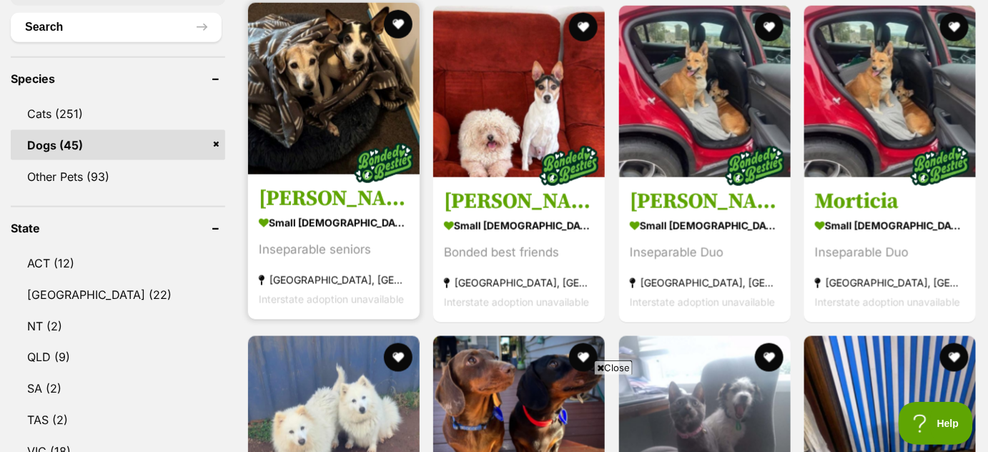
click at [372, 139] on img at bounding box center [383, 162] width 71 height 71
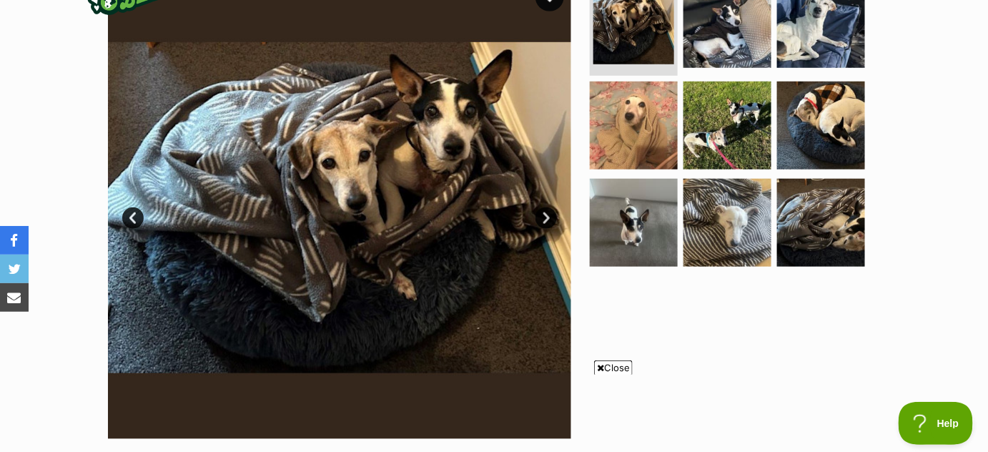
click at [545, 215] on link "Next" at bounding box center [545, 217] width 21 height 21
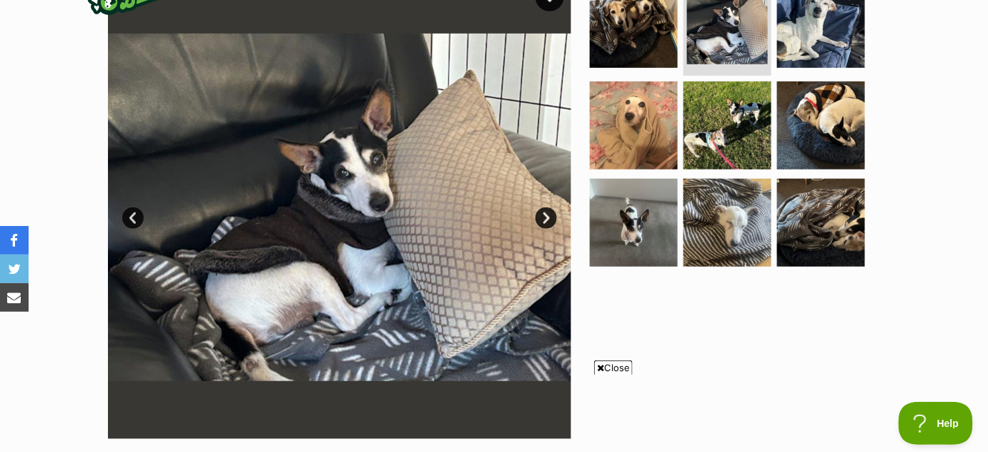
click at [545, 215] on link "Next" at bounding box center [545, 217] width 21 height 21
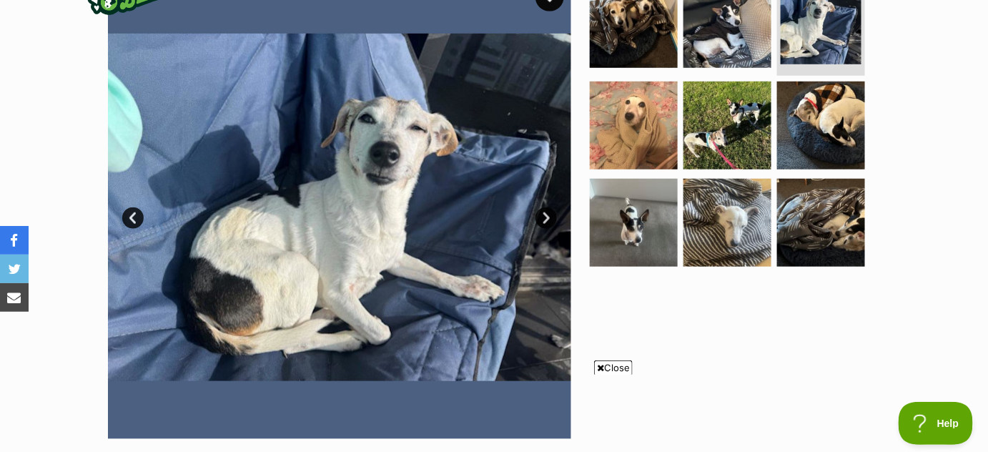
click at [545, 215] on link "Next" at bounding box center [545, 217] width 21 height 21
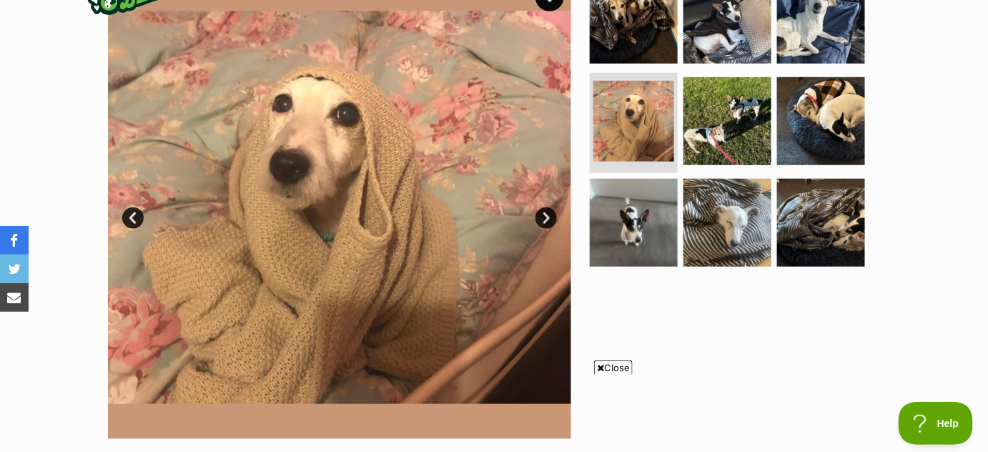
click at [545, 215] on link "Next" at bounding box center [545, 217] width 21 height 21
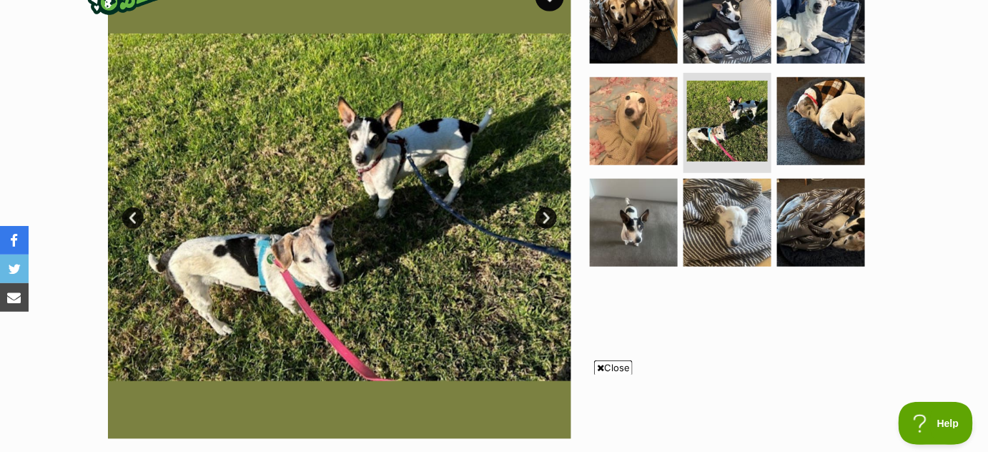
click at [545, 215] on link "Next" at bounding box center [545, 217] width 21 height 21
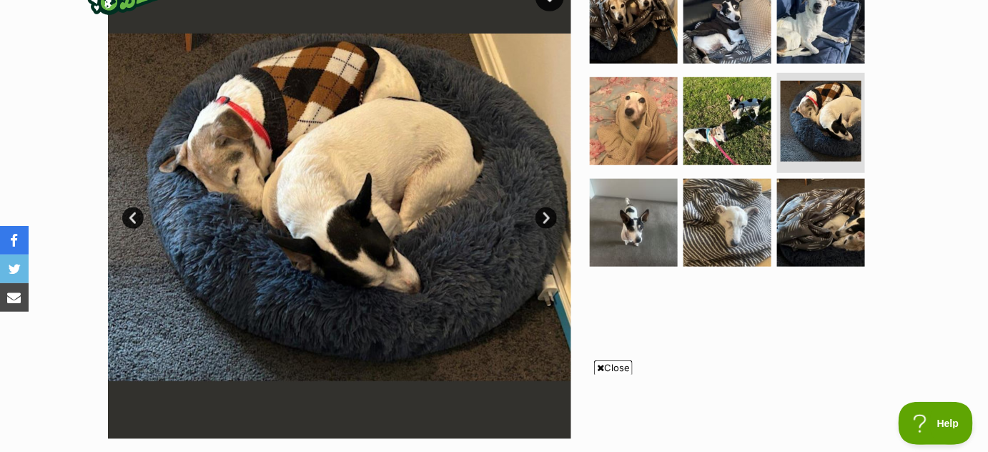
click at [545, 215] on link "Next" at bounding box center [545, 217] width 21 height 21
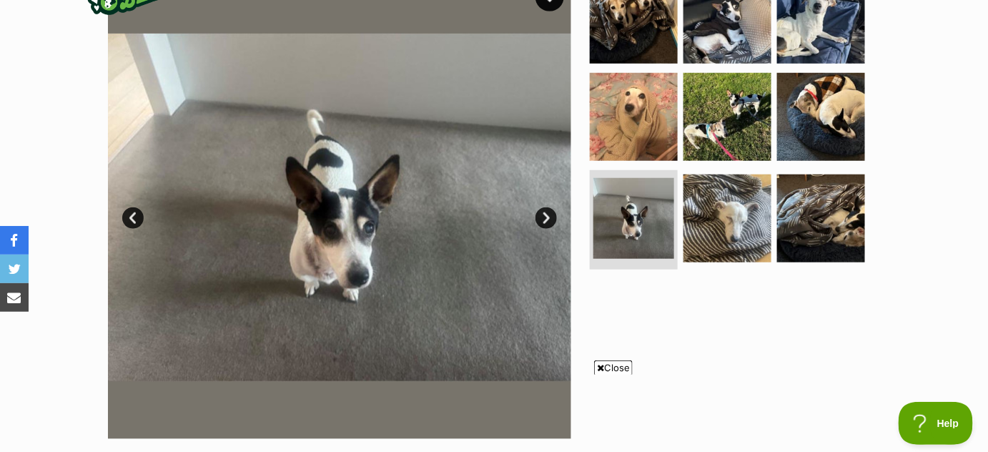
click at [545, 215] on link "Next" at bounding box center [545, 217] width 21 height 21
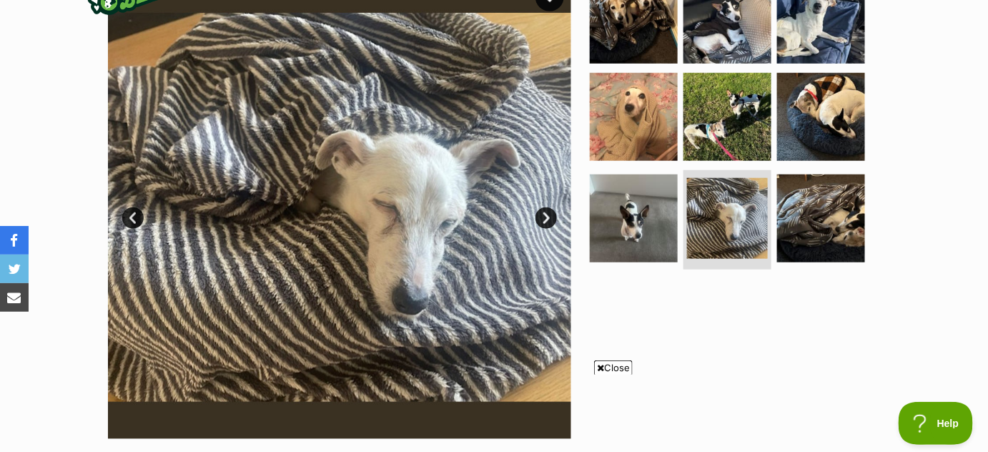
click at [545, 215] on link "Next" at bounding box center [545, 217] width 21 height 21
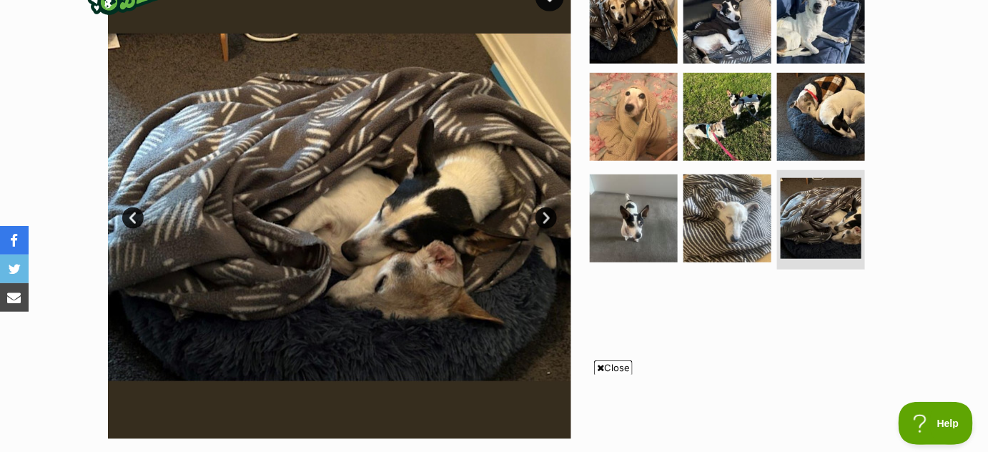
click at [545, 215] on link "Next" at bounding box center [545, 217] width 21 height 21
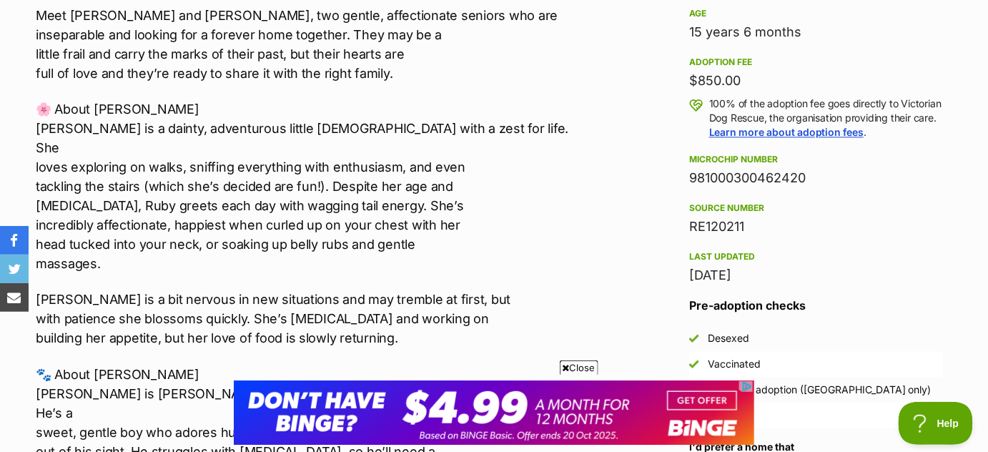
scroll to position [1016, 0]
click at [535, 188] on p "🌸 About [PERSON_NAME] is a dainty, adventurous little [DEMOGRAPHIC_DATA] with a…" at bounding box center [312, 186] width 553 height 174
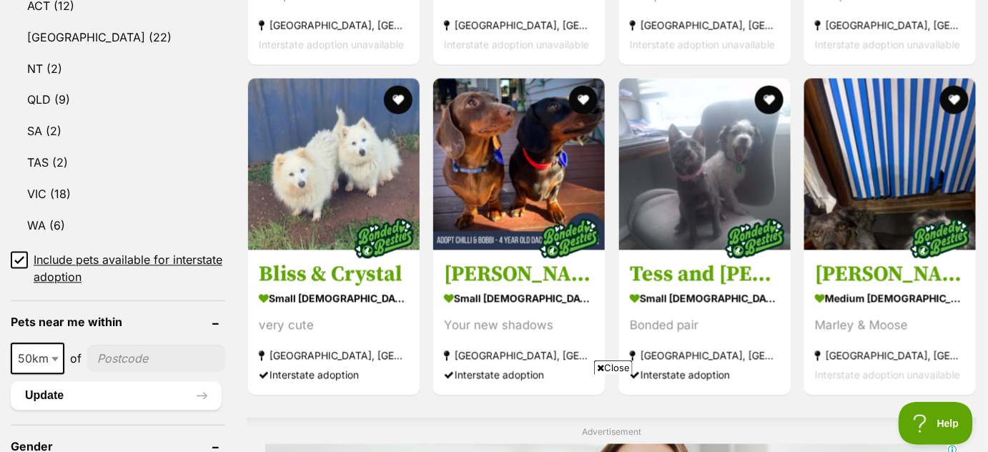
scroll to position [826, 0]
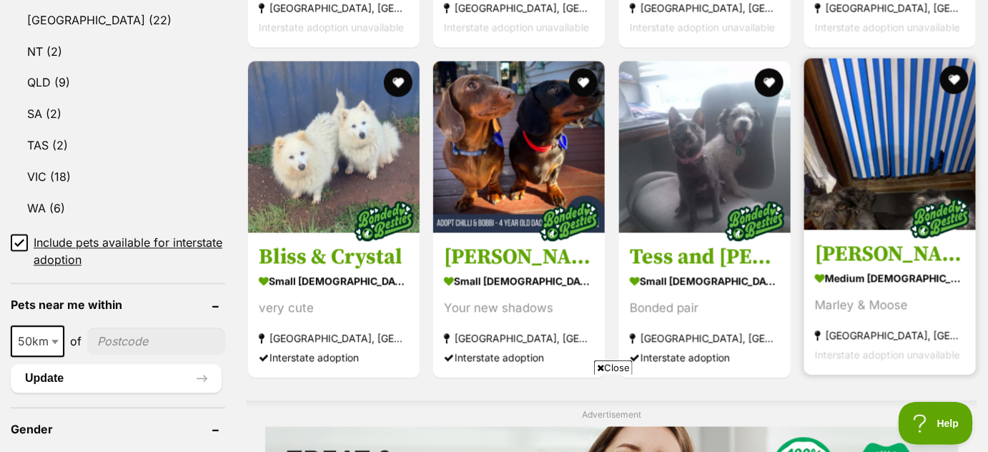
click at [897, 177] on img at bounding box center [890, 145] width 172 height 172
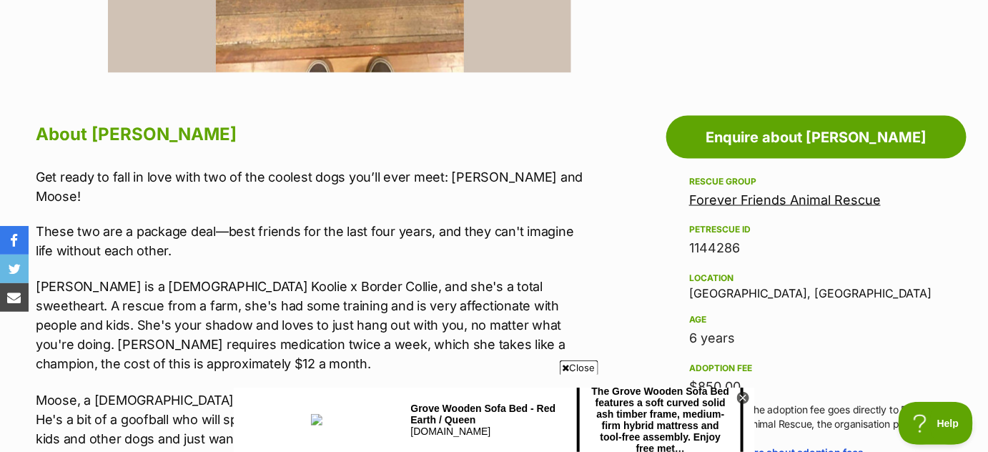
scroll to position [699, 0]
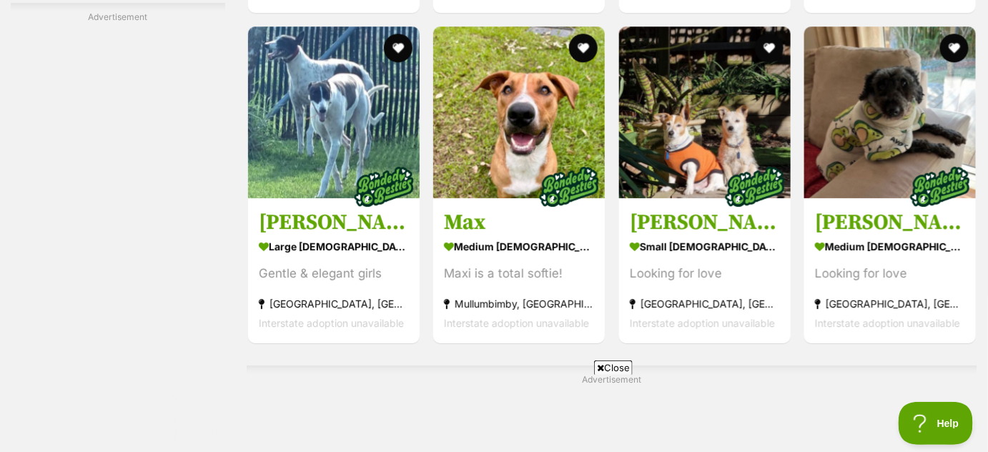
scroll to position [3166, 0]
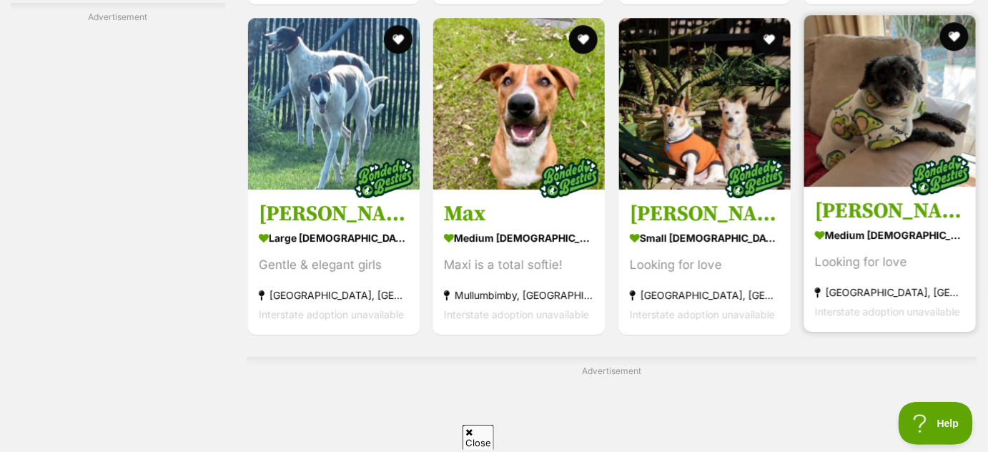
click at [867, 205] on h3 "[PERSON_NAME] and [PERSON_NAME]" at bounding box center [890, 210] width 150 height 27
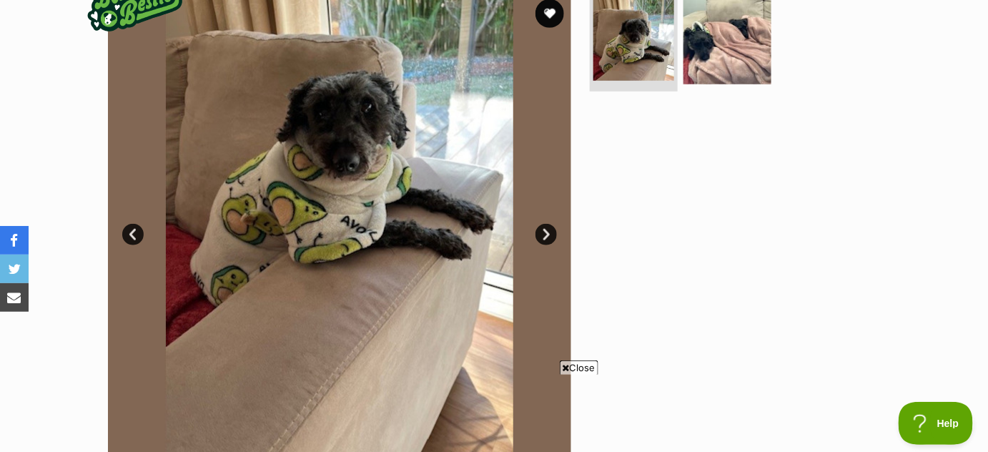
click at [546, 230] on link "Next" at bounding box center [545, 234] width 21 height 21
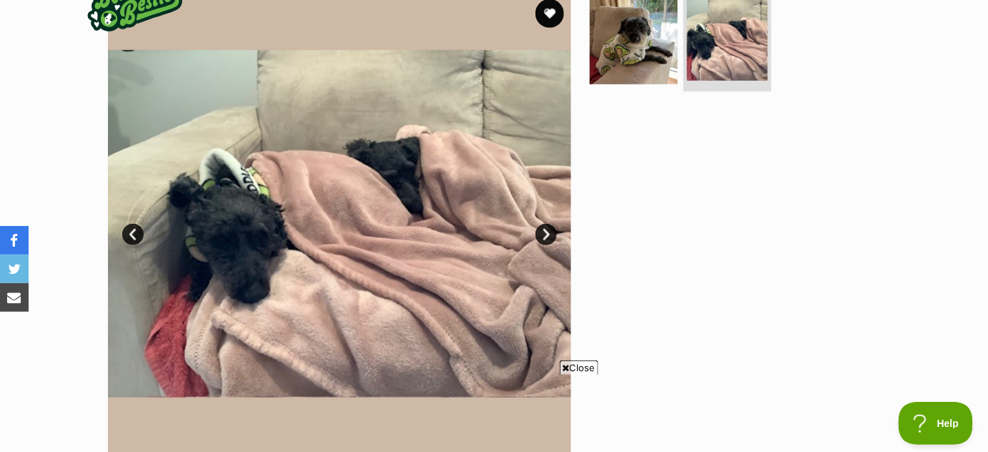
click at [546, 230] on link "Next" at bounding box center [545, 234] width 21 height 21
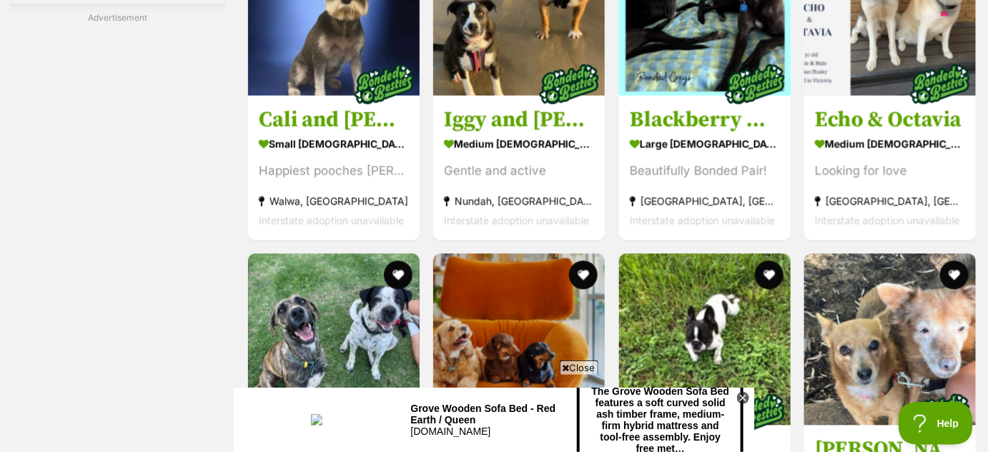
scroll to position [4474, 0]
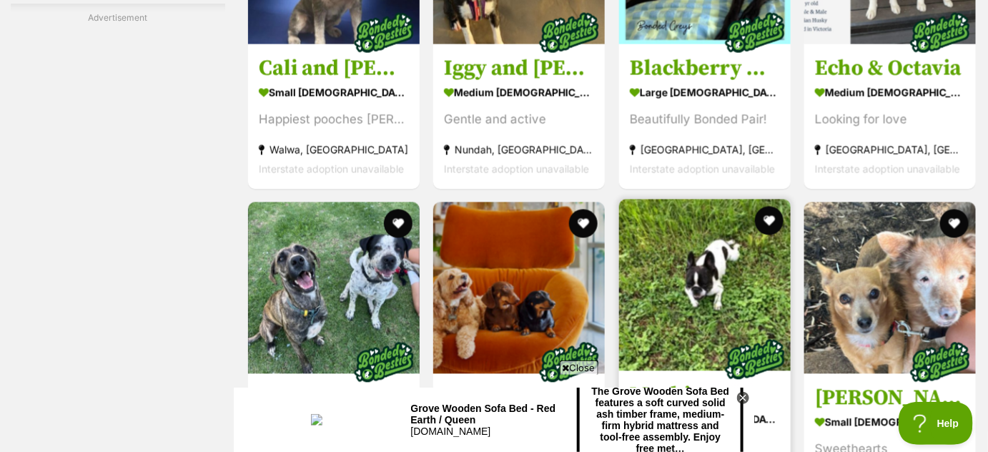
click at [736, 324] on img at bounding box center [754, 359] width 71 height 71
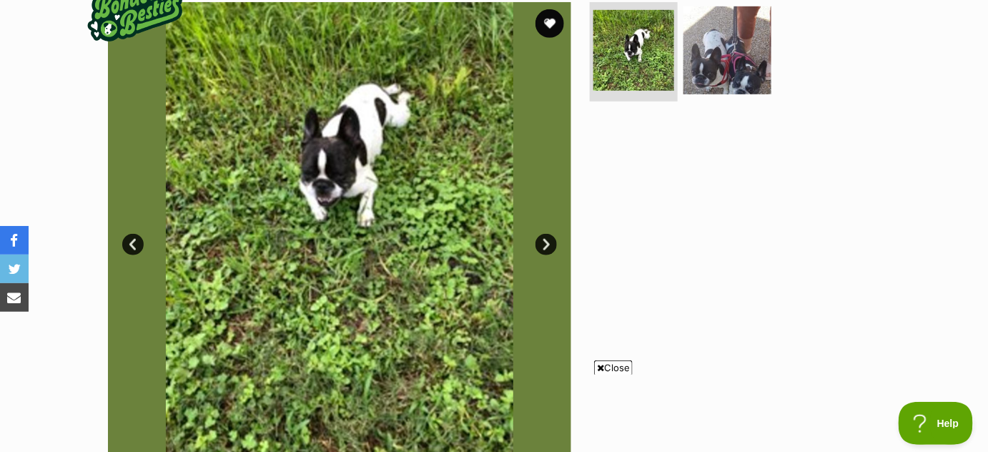
scroll to position [280, 0]
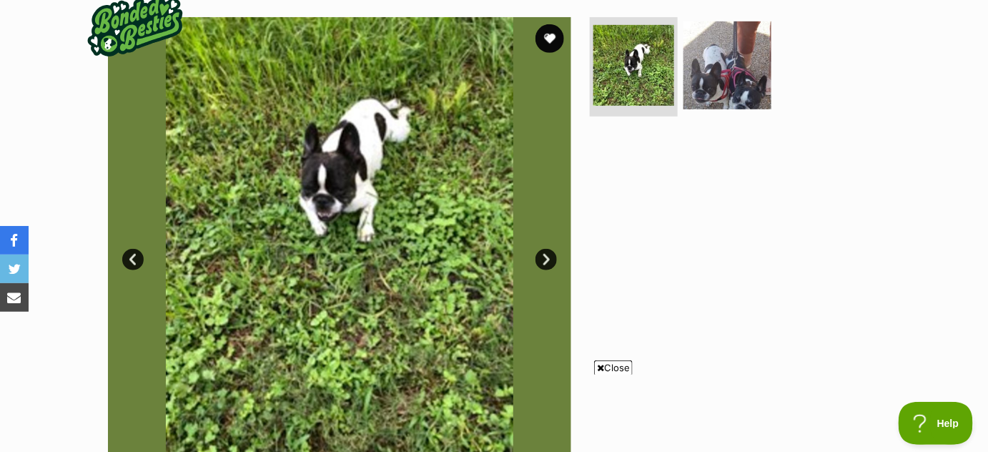
click at [546, 255] on link "Next" at bounding box center [545, 259] width 21 height 21
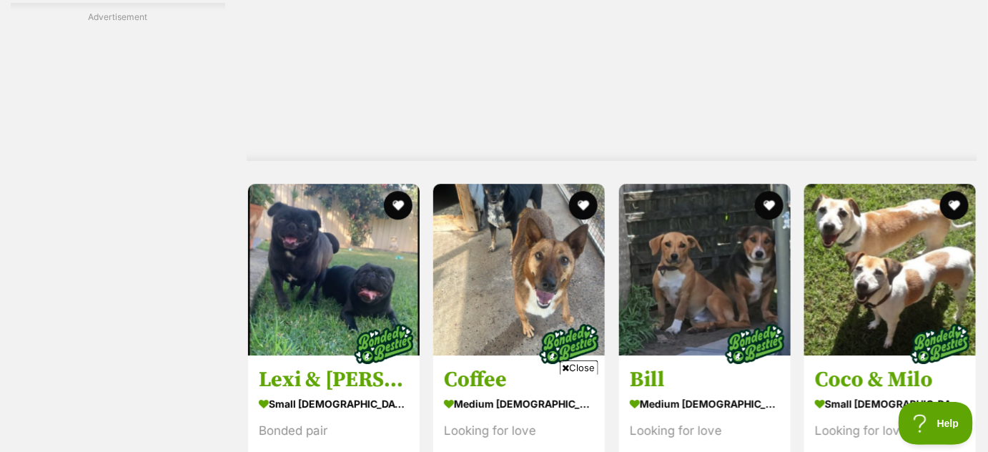
scroll to position [4952, 0]
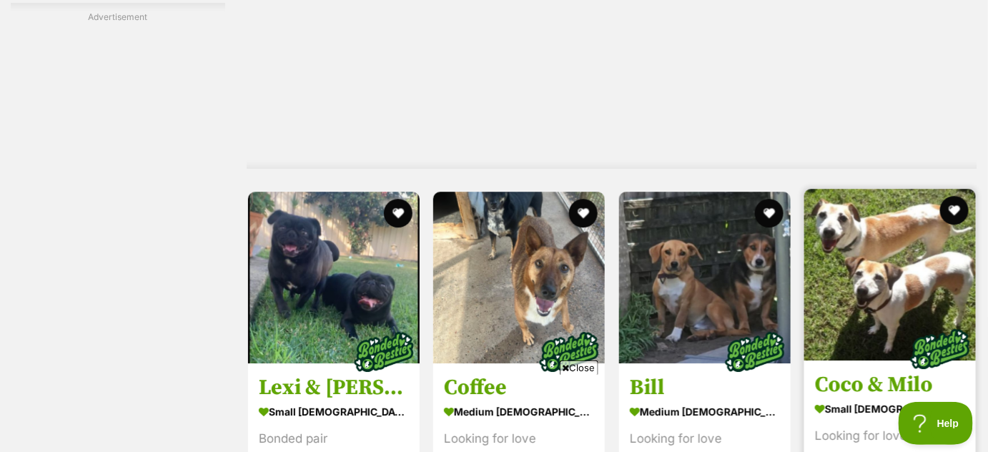
click at [897, 189] on img at bounding box center [890, 275] width 172 height 172
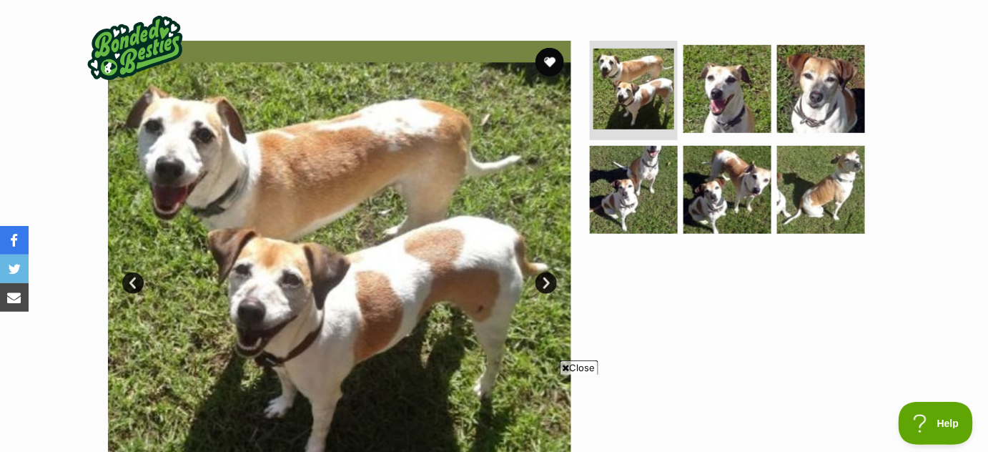
click at [547, 280] on link "Next" at bounding box center [545, 282] width 21 height 21
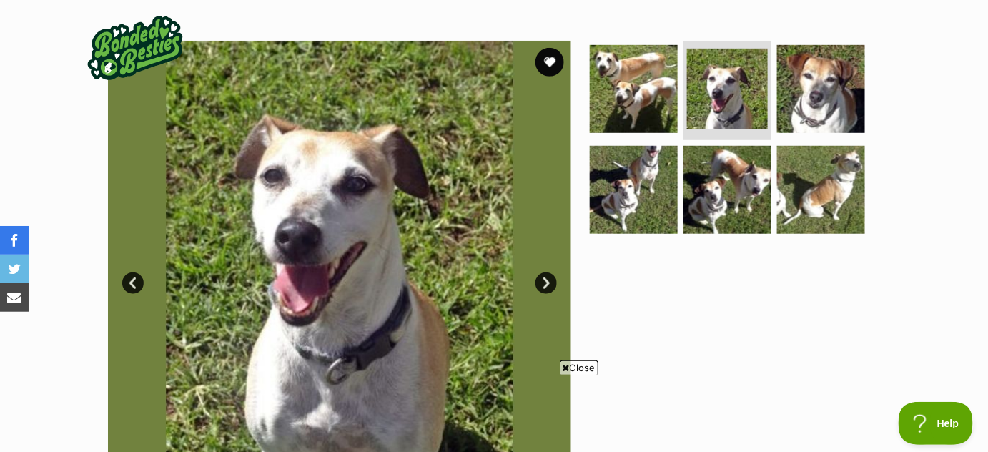
click at [547, 280] on link "Next" at bounding box center [545, 282] width 21 height 21
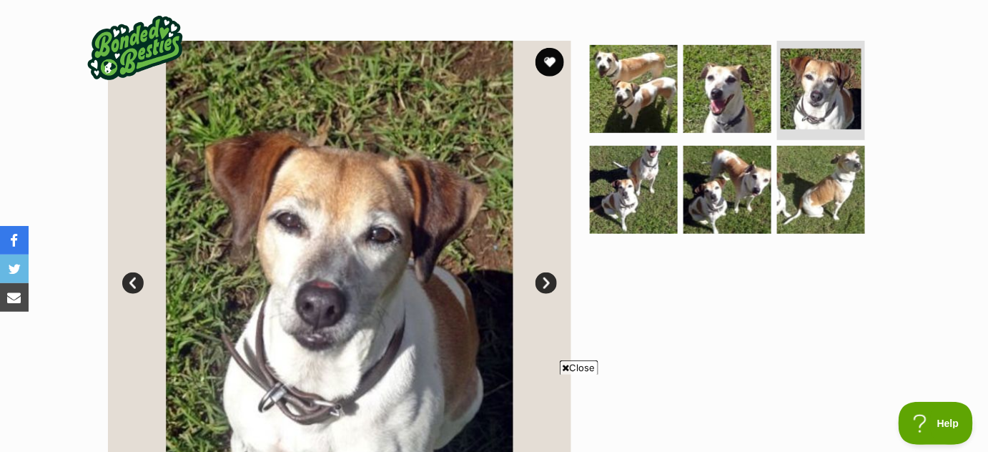
click at [547, 280] on link "Next" at bounding box center [545, 282] width 21 height 21
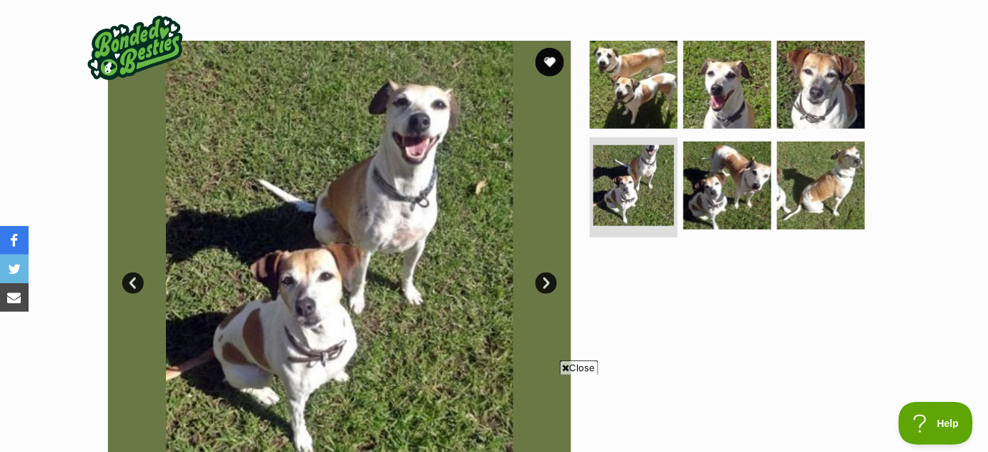
click at [547, 280] on link "Next" at bounding box center [545, 282] width 21 height 21
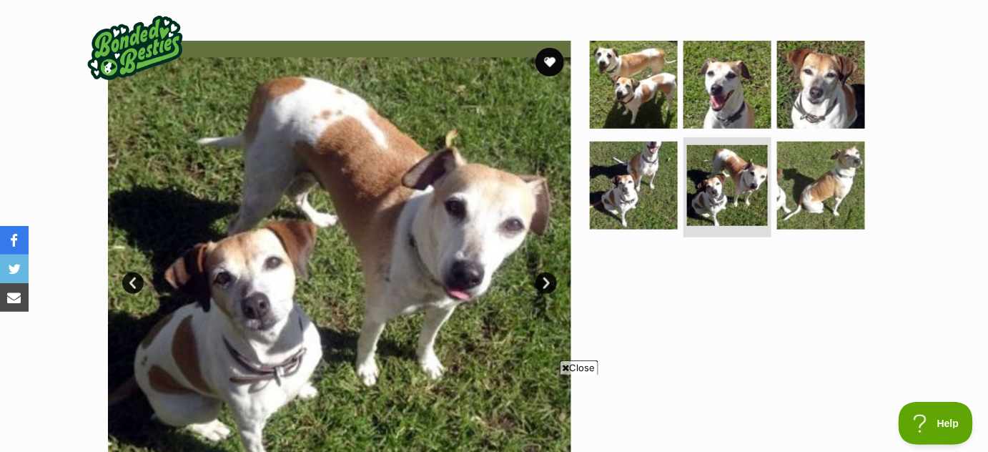
click at [547, 280] on link "Next" at bounding box center [545, 282] width 21 height 21
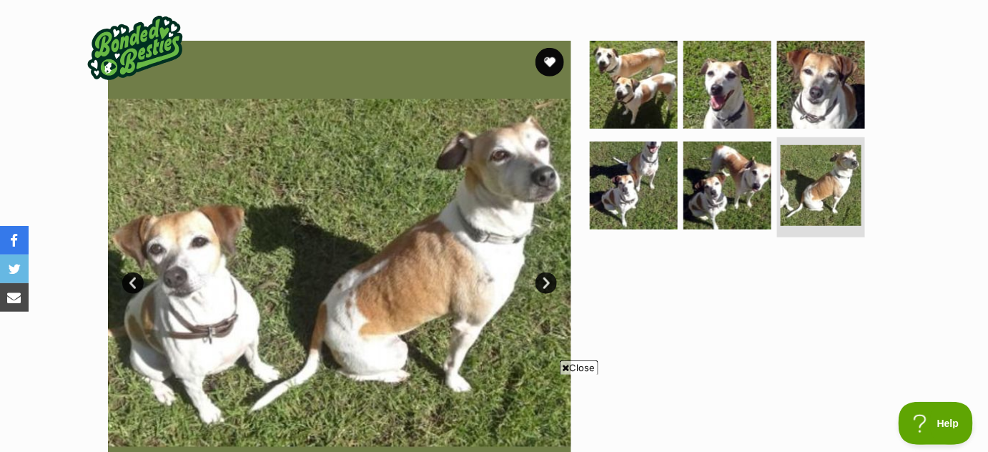
click at [547, 280] on link "Next" at bounding box center [545, 282] width 21 height 21
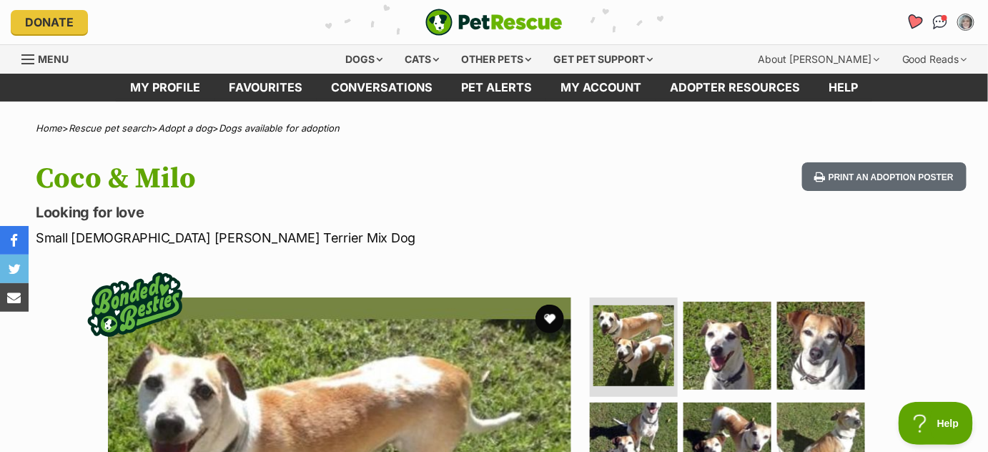
click at [915, 26] on icon "Favourites" at bounding box center [914, 22] width 17 height 16
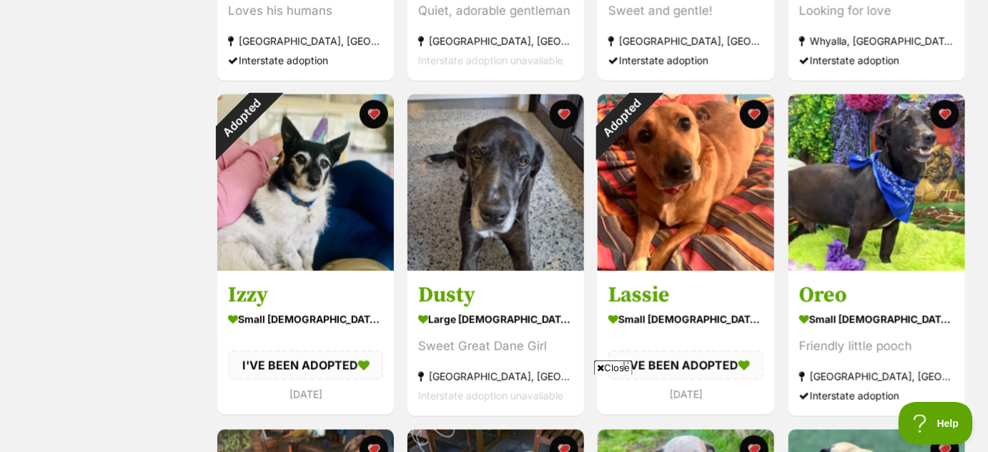
scroll to position [537, 0]
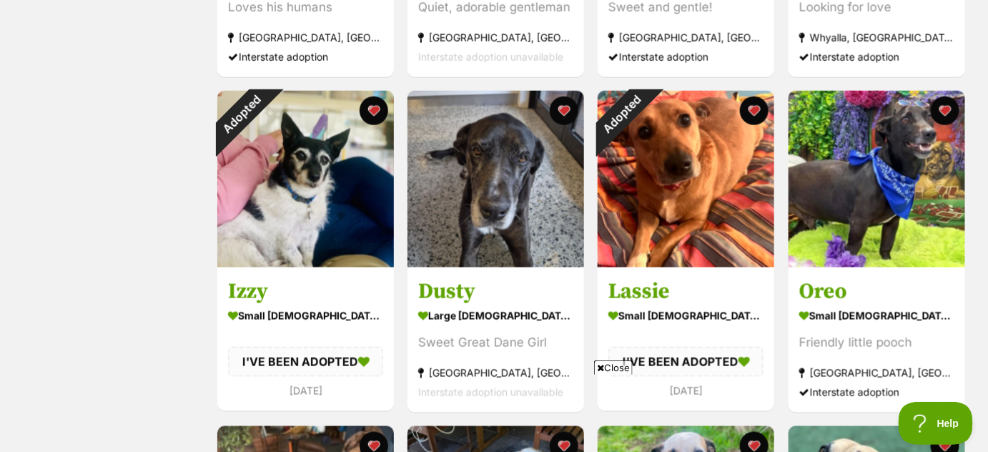
drag, startPoint x: 995, startPoint y: 64, endPoint x: 997, endPoint y: 151, distance: 87.3
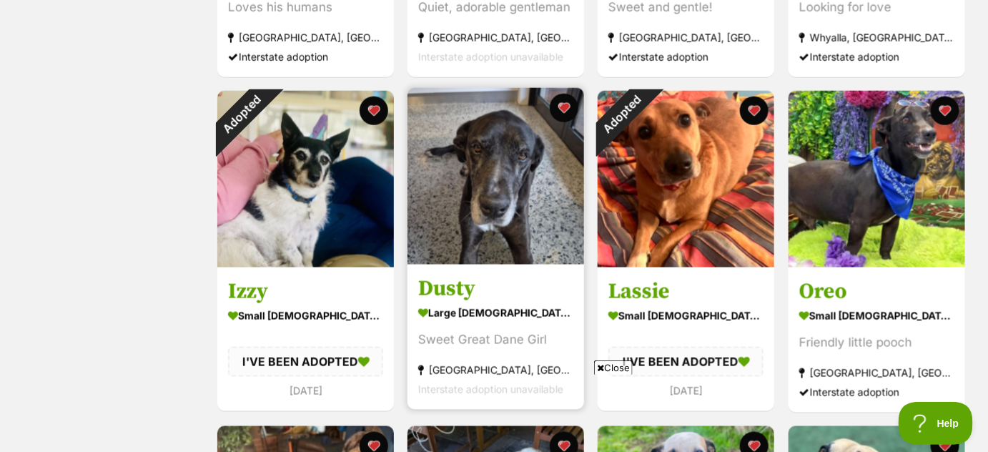
click at [545, 198] on img at bounding box center [496, 176] width 177 height 177
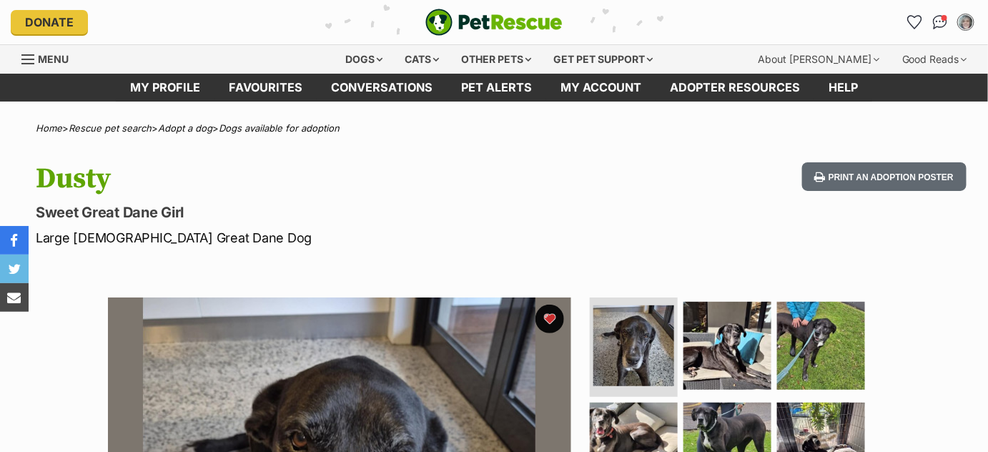
click at [545, 198] on hgroup "Dusty Sweet Great Dane Girl Large Female Great Dane Dog" at bounding box center [319, 204] width 567 height 85
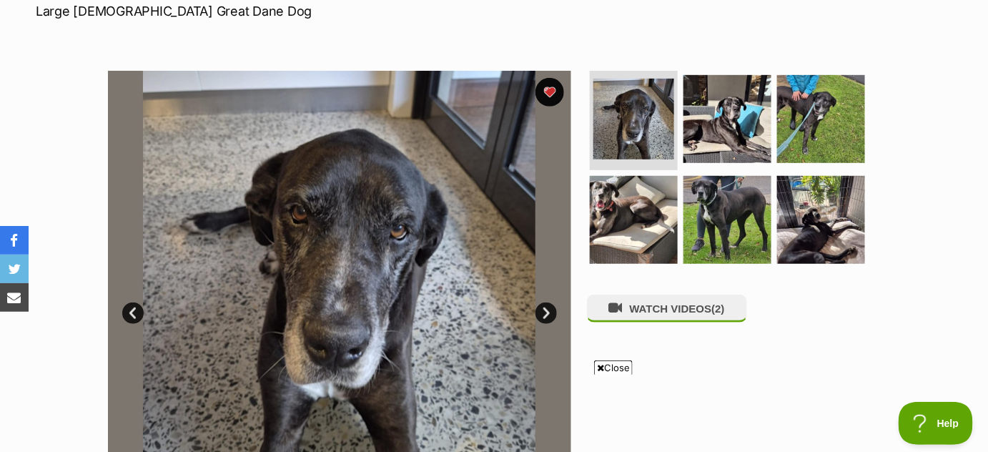
click at [546, 316] on link "Next" at bounding box center [545, 312] width 21 height 21
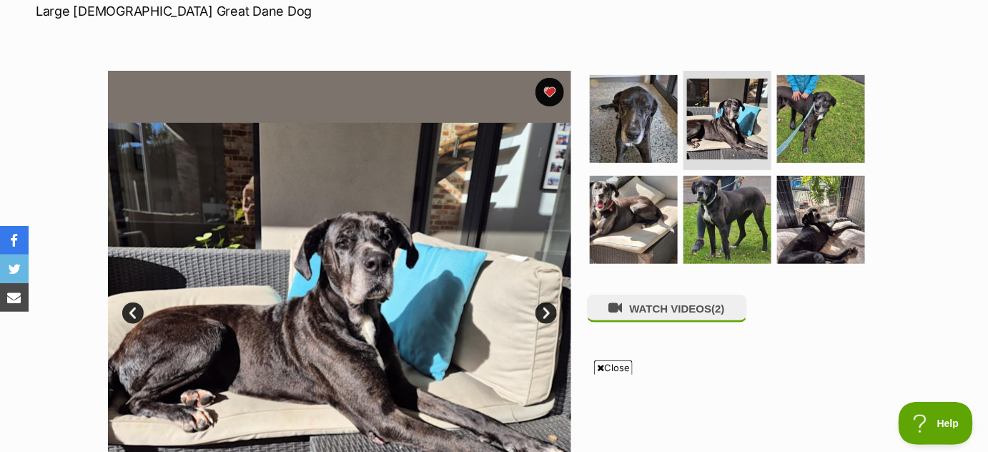
click at [546, 316] on link "Next" at bounding box center [545, 312] width 21 height 21
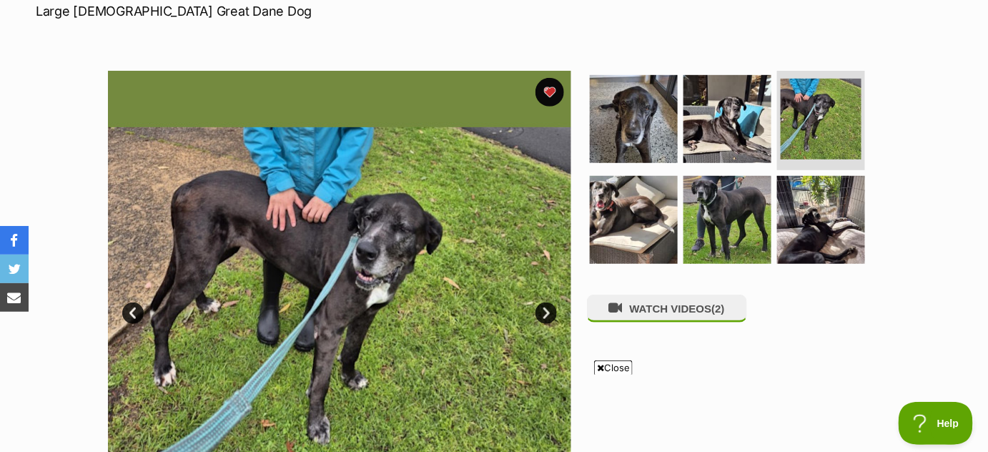
click at [546, 316] on link "Next" at bounding box center [545, 312] width 21 height 21
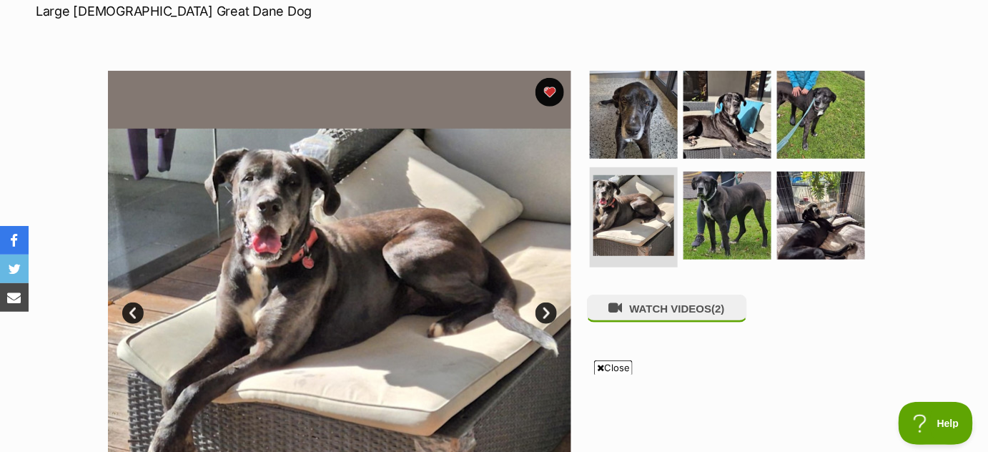
click at [546, 316] on link "Next" at bounding box center [545, 312] width 21 height 21
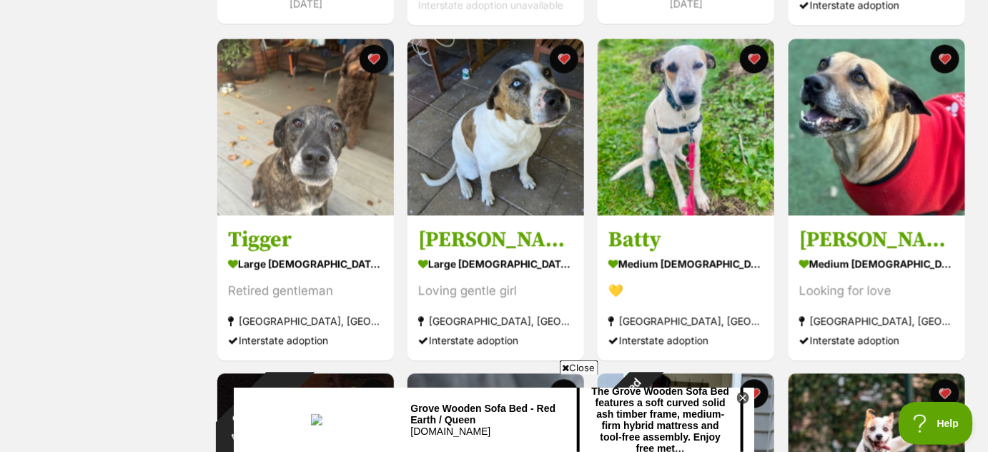
scroll to position [930, 0]
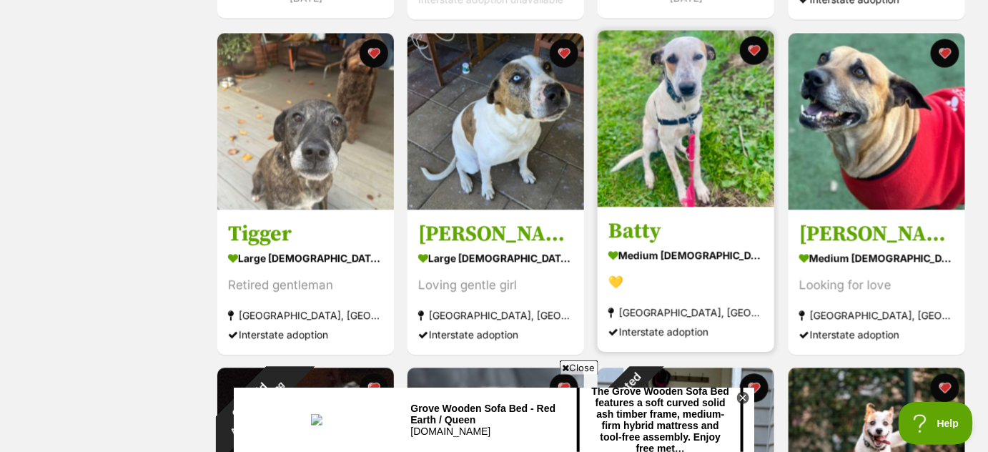
click at [653, 178] on img at bounding box center [686, 118] width 177 height 177
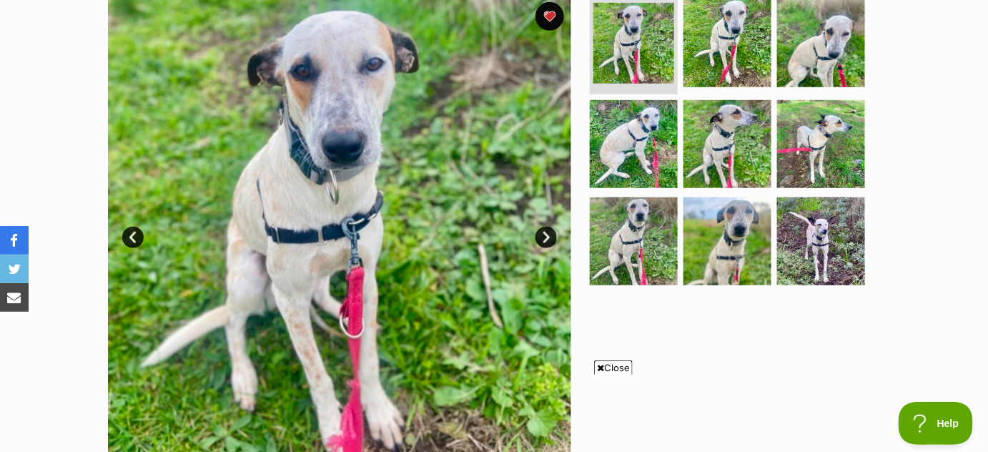
scroll to position [277, 0]
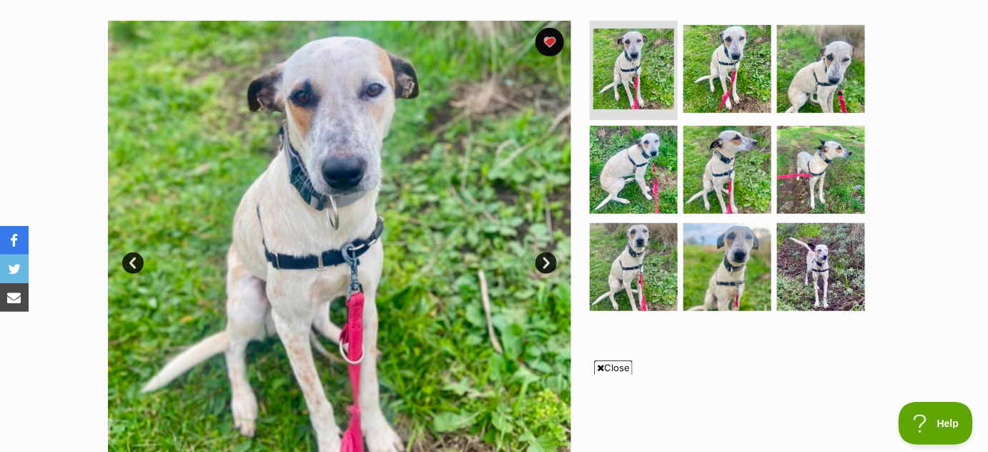
click at [546, 263] on link "Next" at bounding box center [545, 262] width 21 height 21
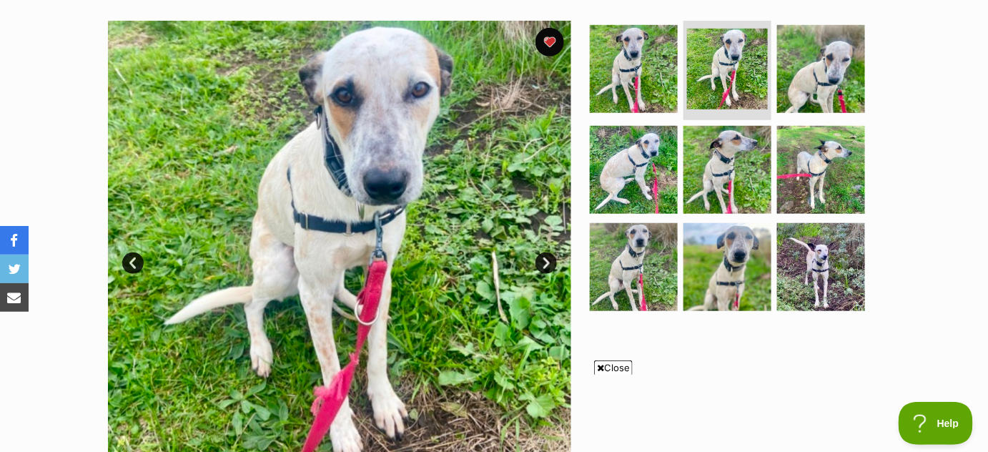
click at [546, 263] on link "Next" at bounding box center [545, 262] width 21 height 21
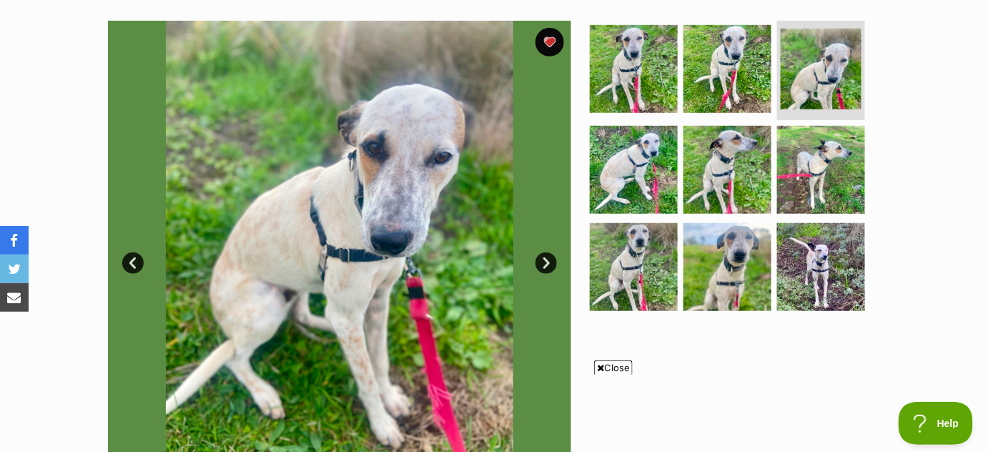
click at [546, 263] on link "Next" at bounding box center [545, 262] width 21 height 21
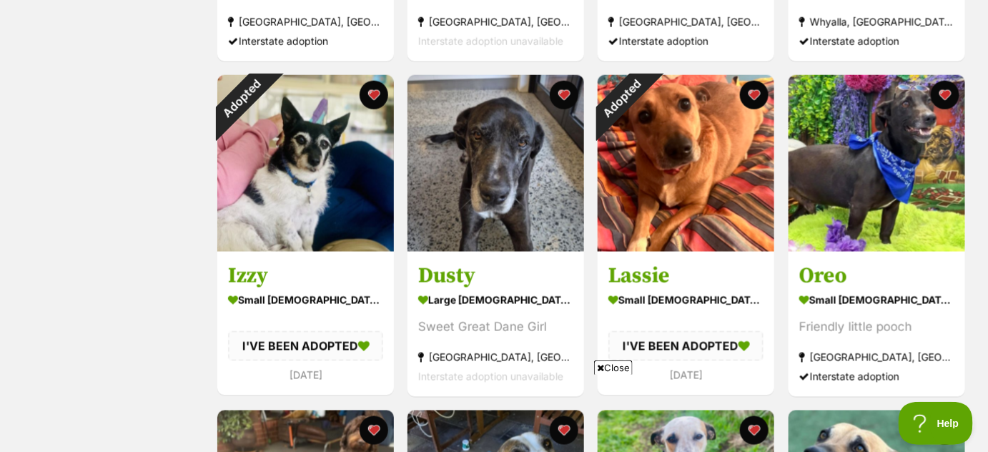
scroll to position [559, 0]
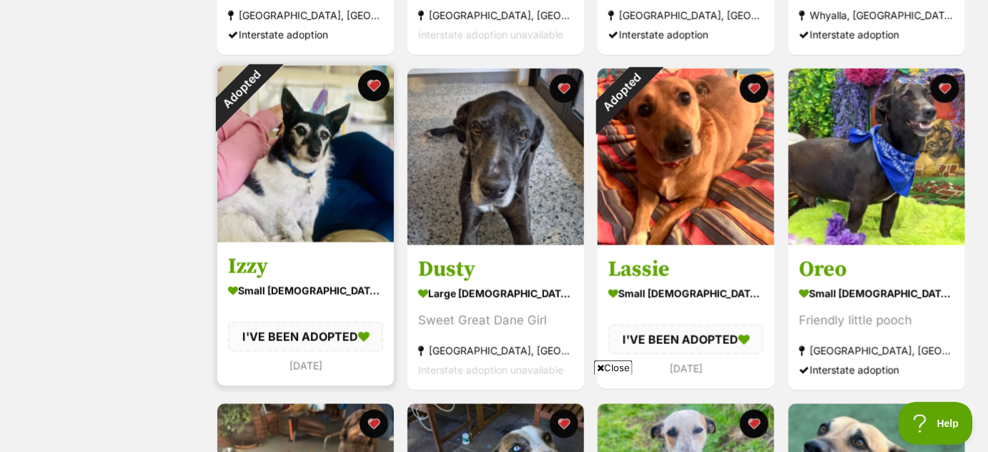
click at [375, 85] on button "favourite" at bounding box center [373, 85] width 31 height 31
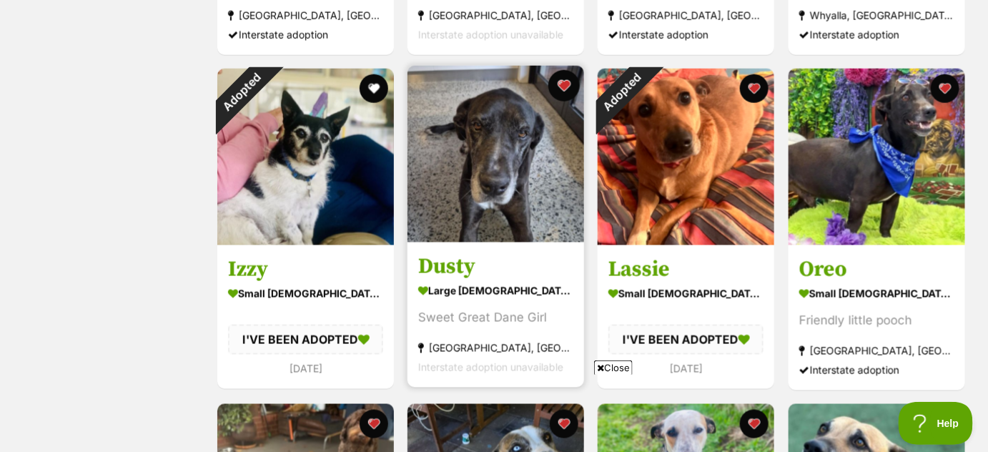
click at [564, 83] on button "favourite" at bounding box center [563, 85] width 31 height 31
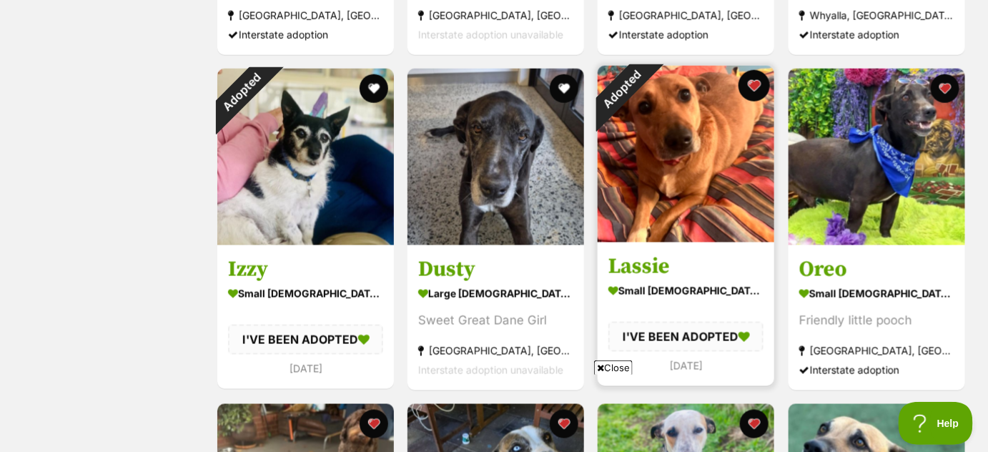
click at [759, 79] on button "favourite" at bounding box center [754, 85] width 31 height 31
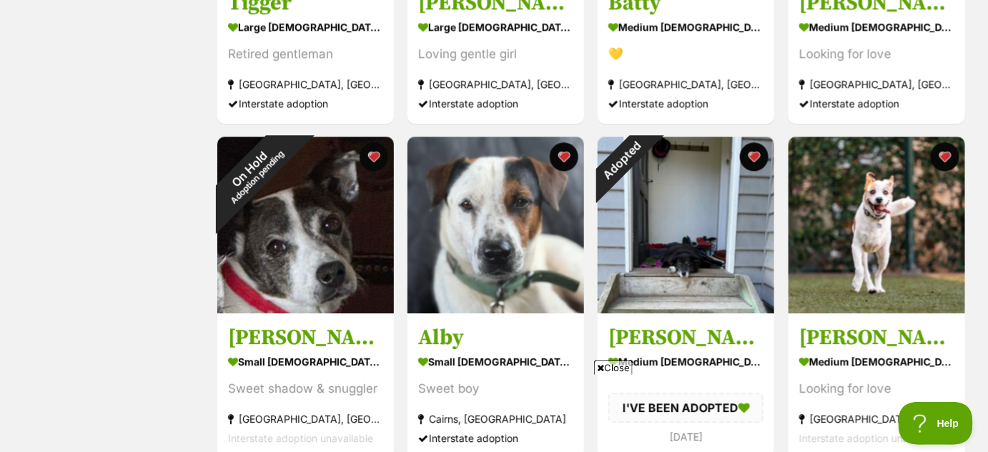
scroll to position [1167, 0]
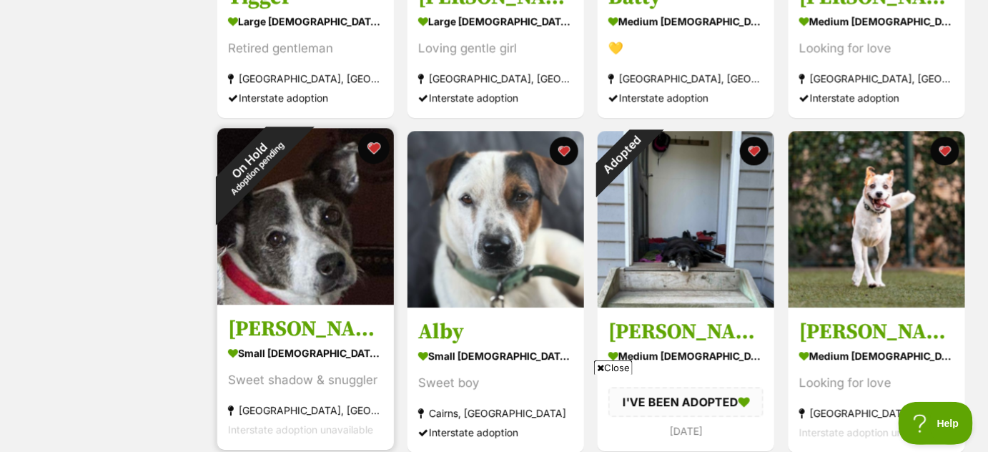
click at [373, 142] on button "favourite" at bounding box center [373, 147] width 31 height 31
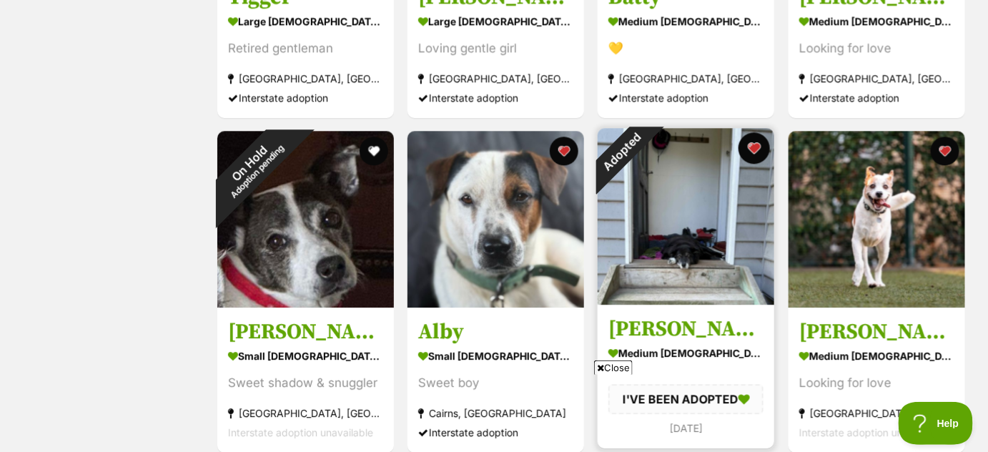
click at [754, 148] on button "favourite" at bounding box center [754, 147] width 31 height 31
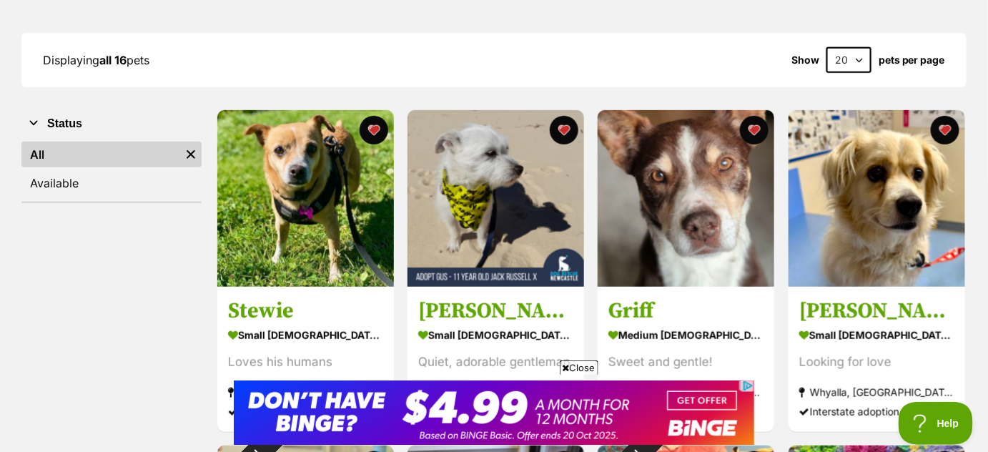
scroll to position [0, 0]
